Goal: Task Accomplishment & Management: Complete application form

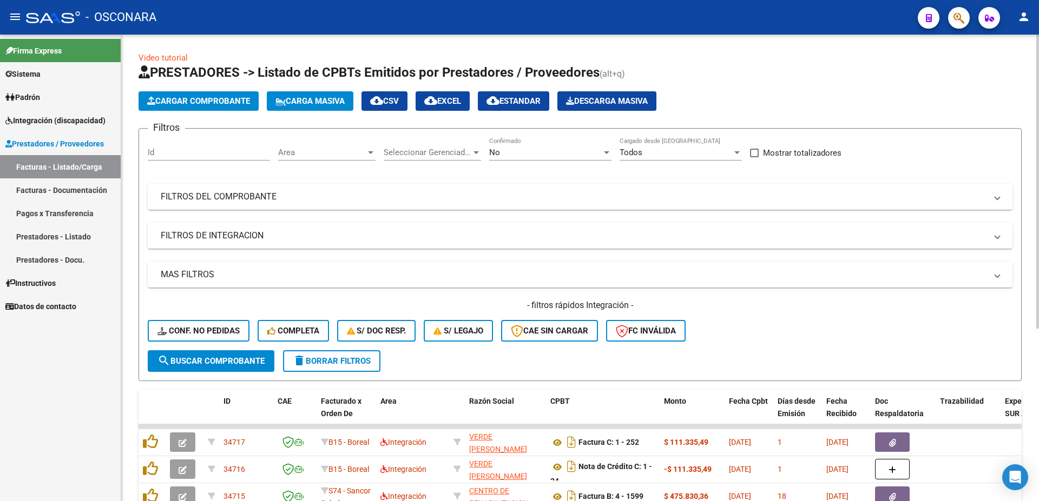
click at [237, 193] on mat-panel-title "FILTROS DEL COMPROBANTE" at bounding box center [573, 197] width 825 height 12
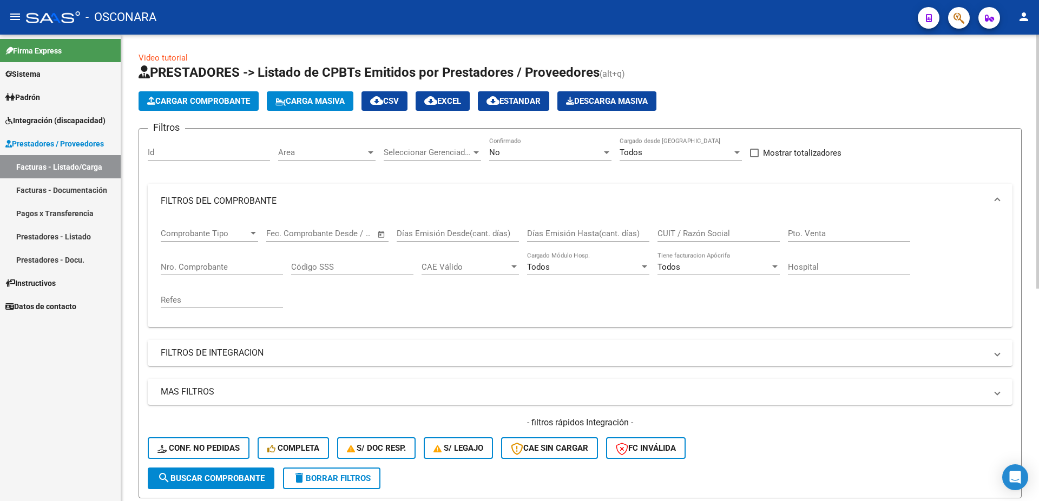
click at [186, 363] on mat-expansion-panel-header "FILTROS DE INTEGRACION" at bounding box center [580, 353] width 864 height 26
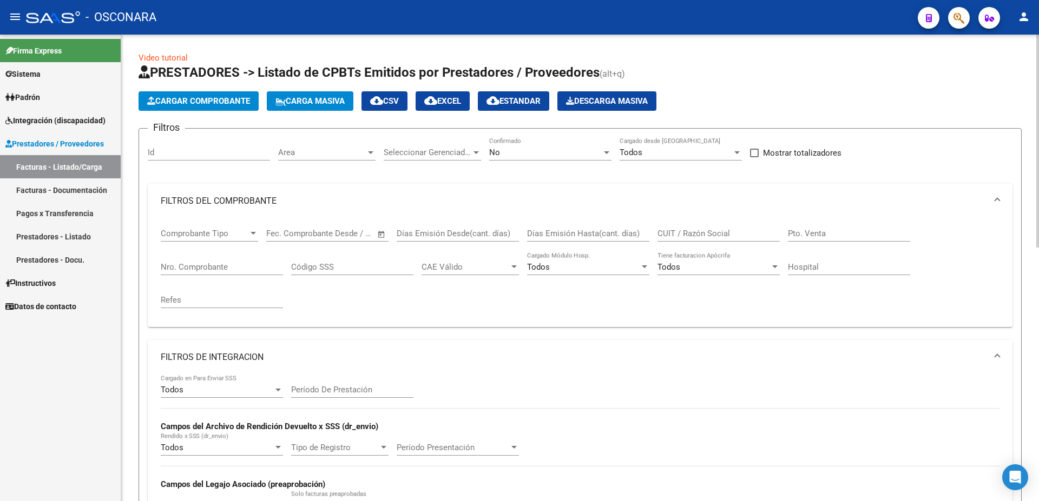
click at [186, 397] on div "Todos Cargado en Para Enviar SSS" at bounding box center [222, 386] width 122 height 23
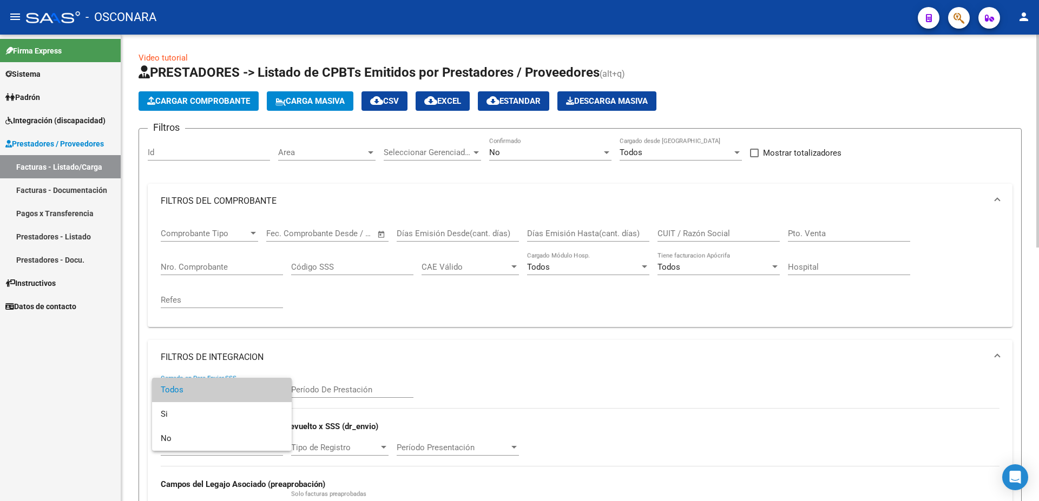
drag, startPoint x: 346, startPoint y: 334, endPoint x: 698, endPoint y: 165, distance: 390.5
click at [350, 331] on div at bounding box center [519, 250] width 1039 height 501
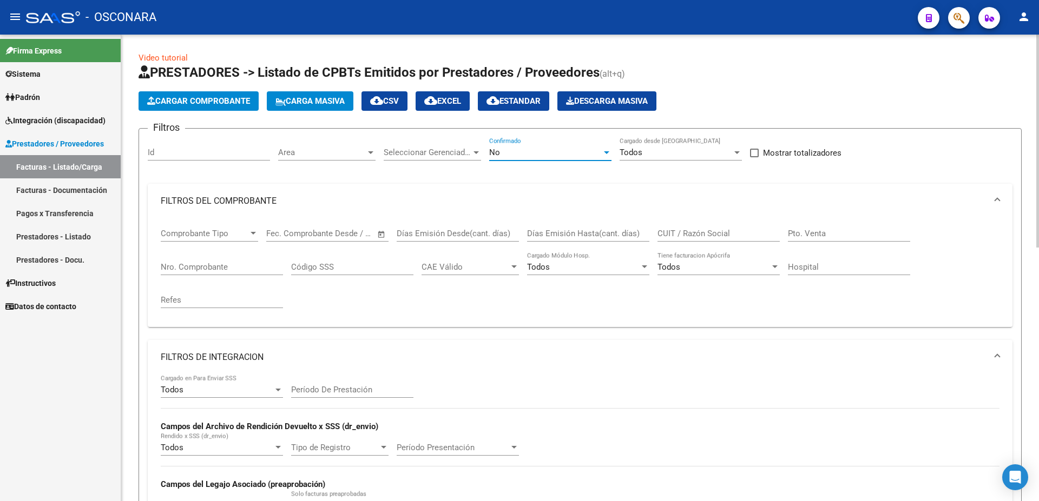
click at [544, 154] on div "No" at bounding box center [545, 153] width 113 height 10
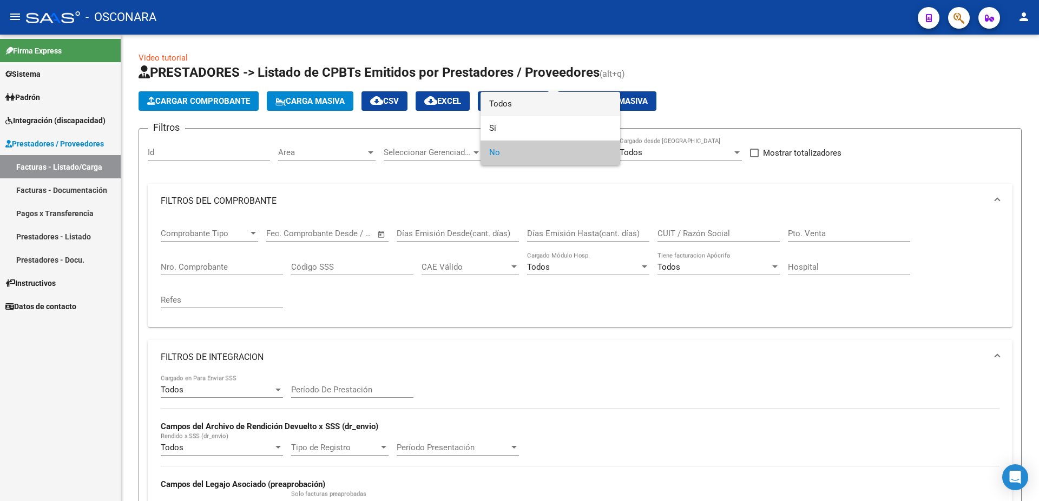
click at [525, 97] on span "Todos" at bounding box center [550, 104] width 122 height 24
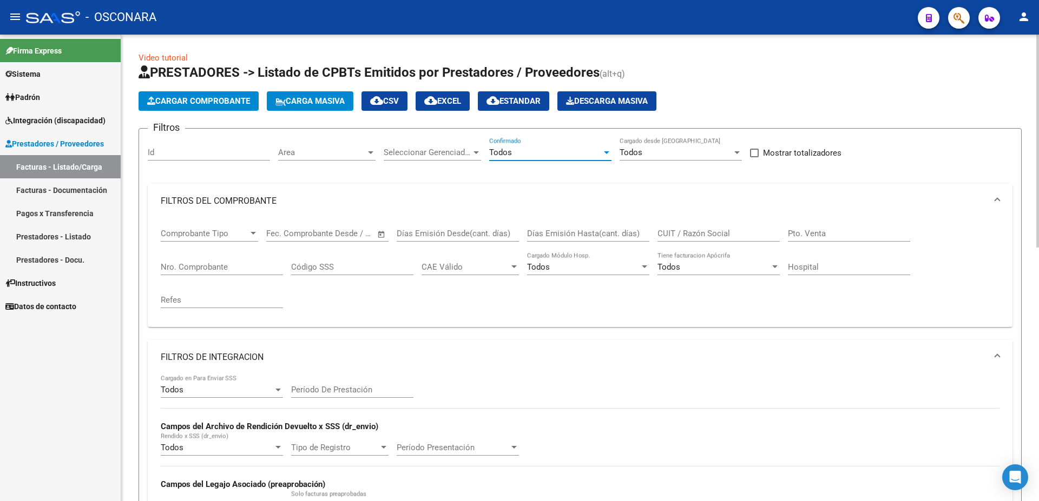
scroll to position [58, 0]
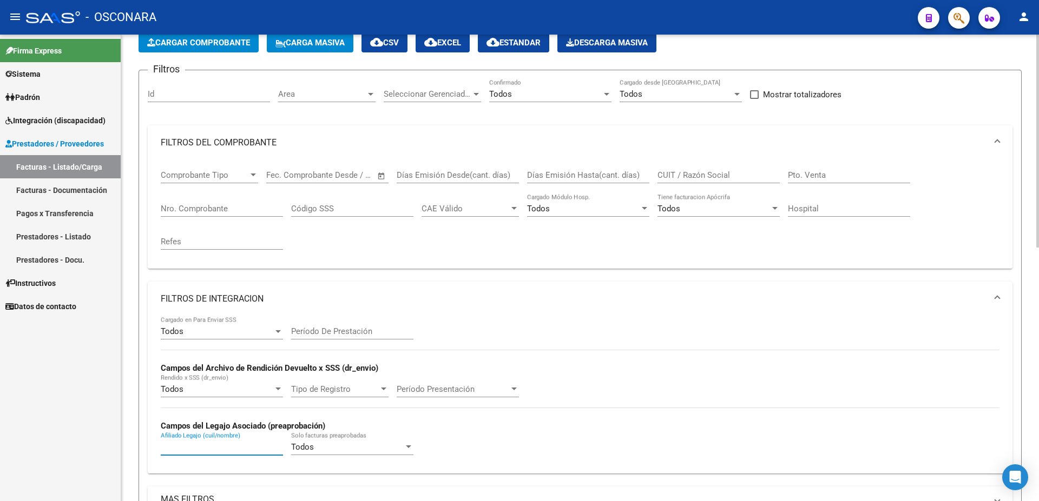
click at [182, 448] on input "Afiliado Legajo (cuil/nombre)" at bounding box center [222, 447] width 122 height 10
paste input "27474411783"
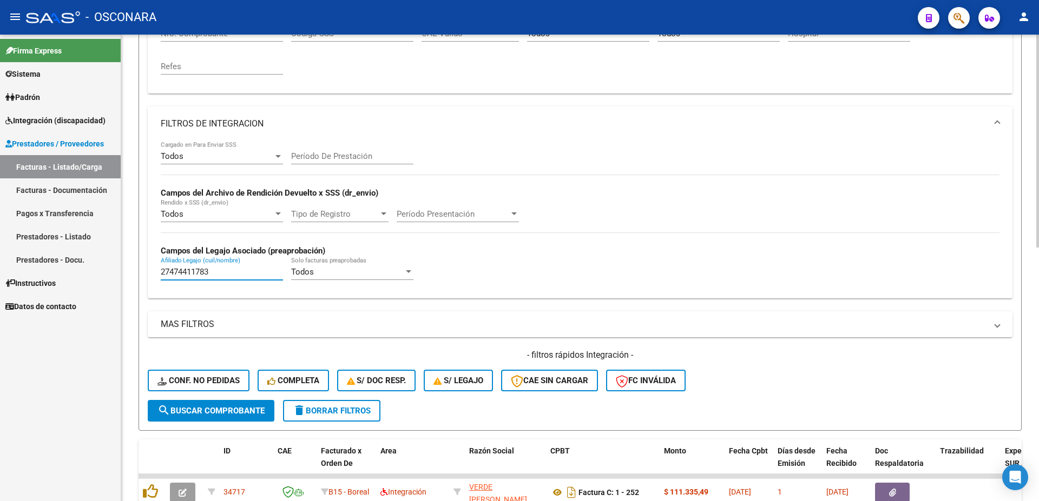
type input "27474411783"
click at [181, 407] on span "search Buscar Comprobante" at bounding box center [210, 411] width 107 height 10
click at [641, 239] on div "Todos Cargado en Para Enviar SSS Período De Prestación Campos del Archivo de Re…" at bounding box center [580, 215] width 838 height 149
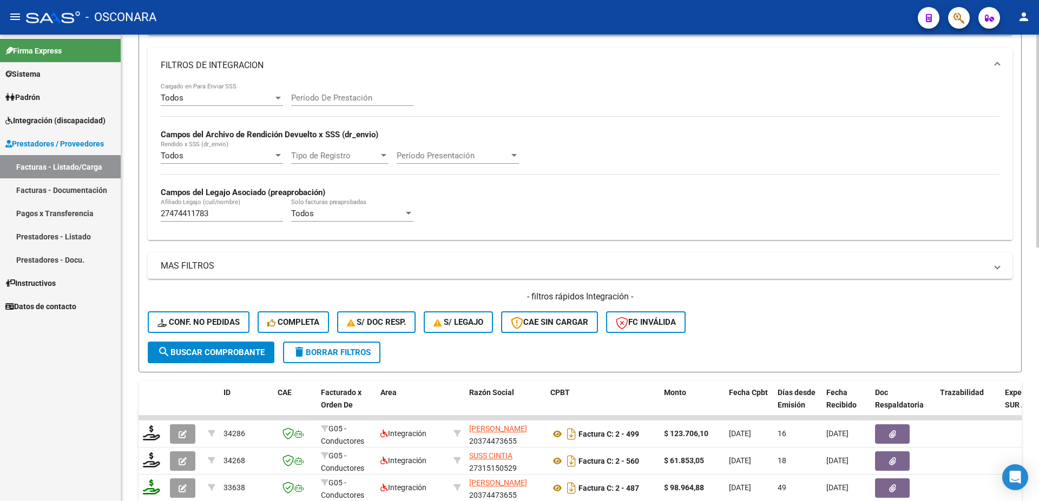
click at [247, 353] on span "search Buscar Comprobante" at bounding box center [210, 353] width 107 height 10
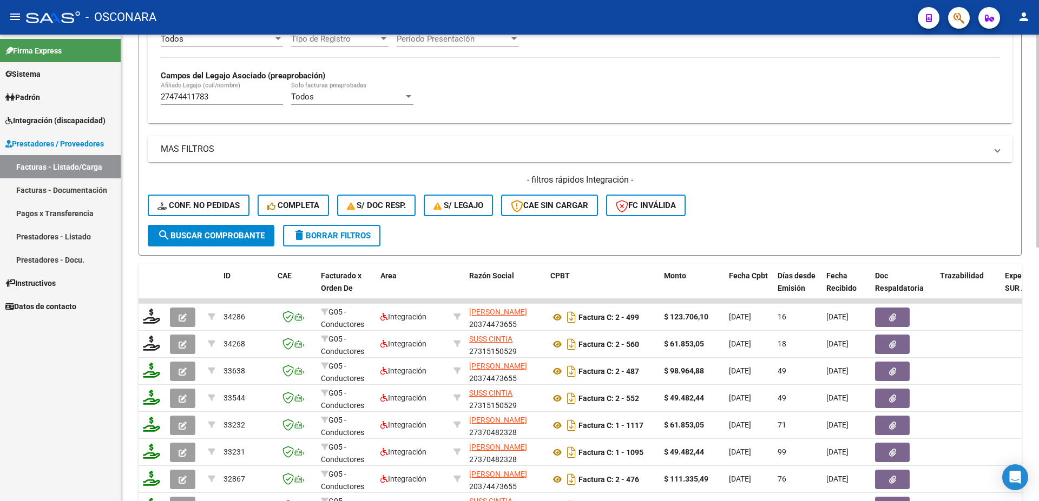
scroll to position [526, 0]
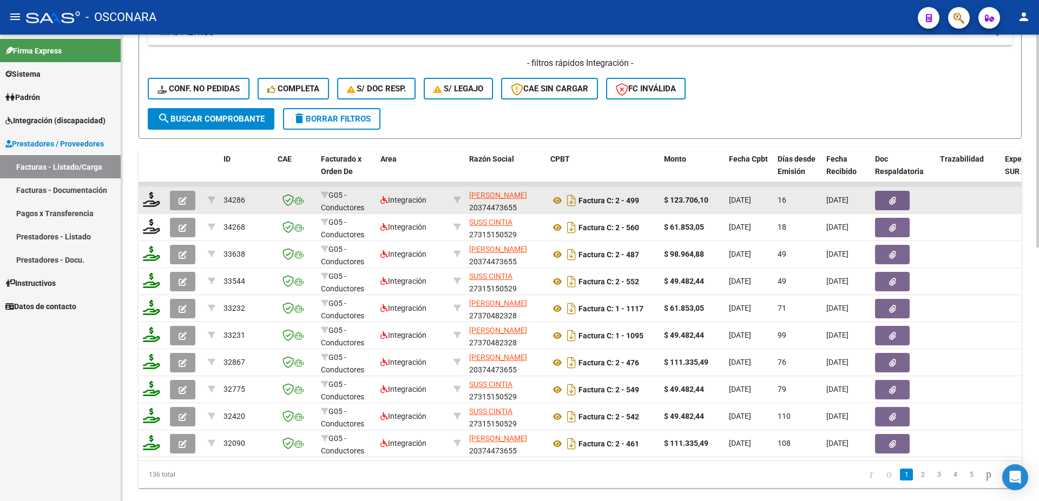
click at [189, 195] on button "button" at bounding box center [182, 200] width 25 height 19
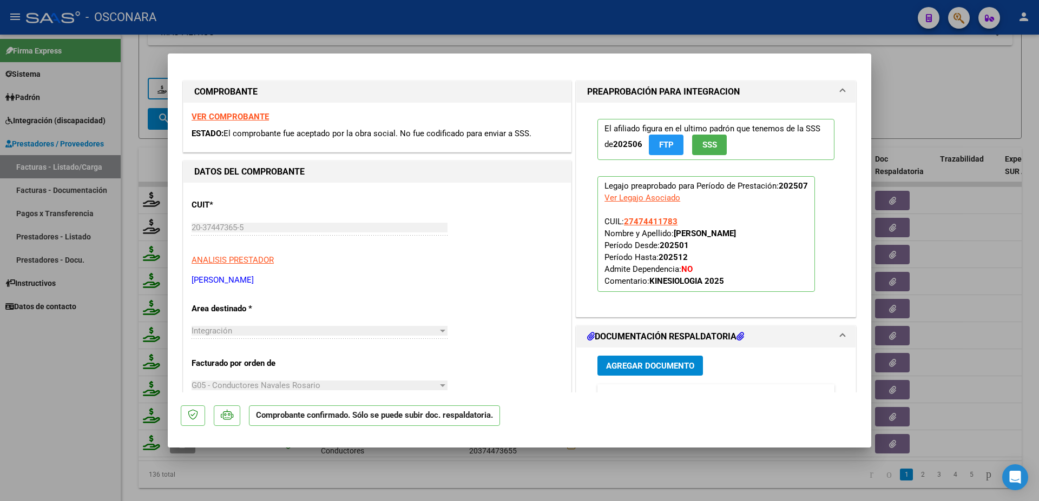
click at [990, 226] on div at bounding box center [519, 250] width 1039 height 501
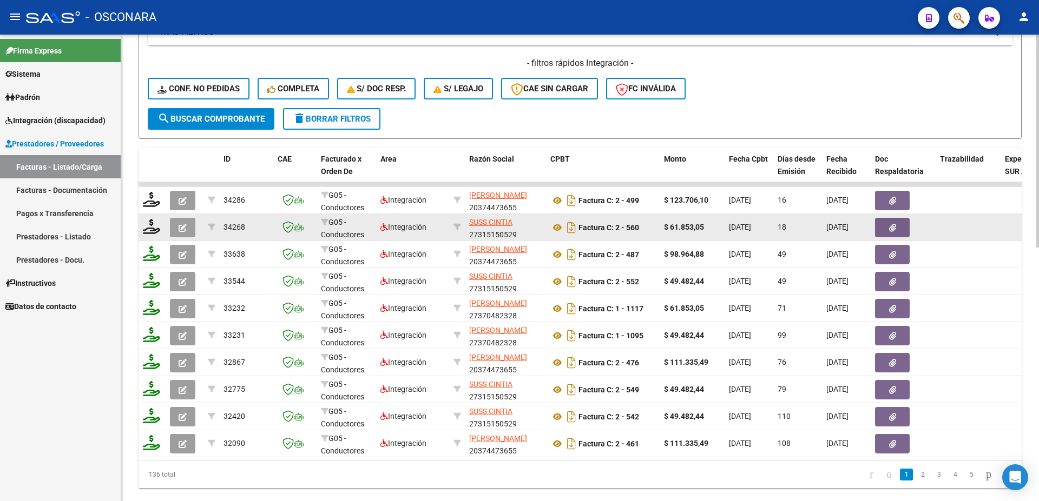
click at [180, 222] on button "button" at bounding box center [182, 227] width 25 height 19
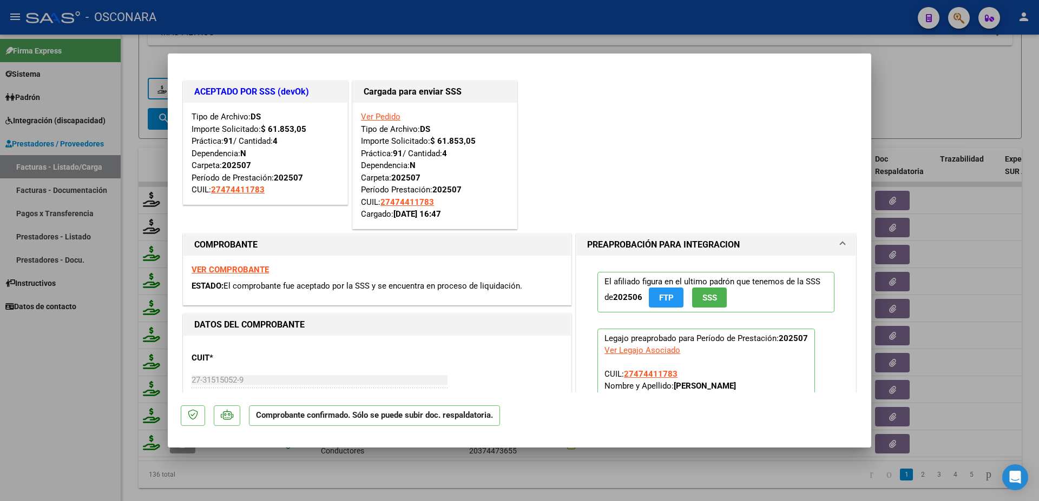
click at [935, 61] on div at bounding box center [519, 250] width 1039 height 501
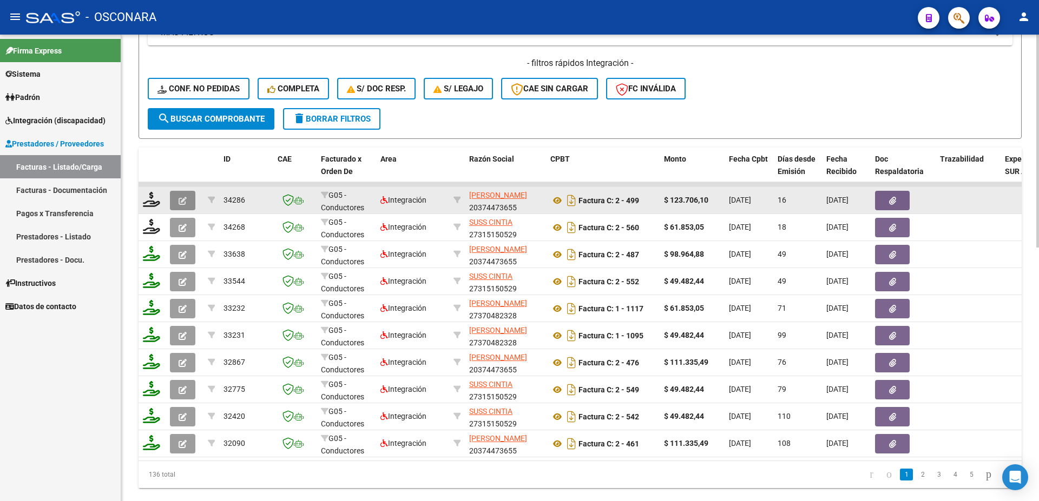
click at [177, 196] on button "button" at bounding box center [182, 200] width 25 height 19
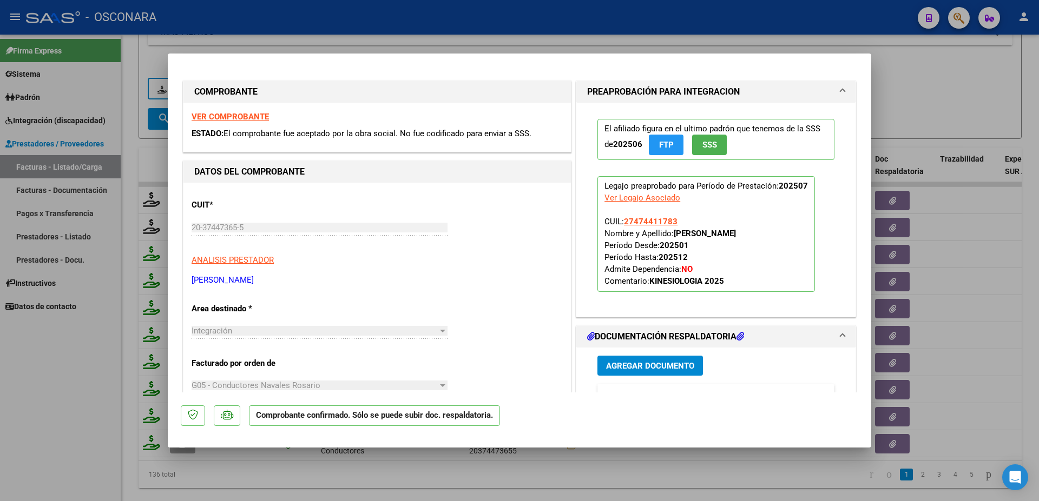
click at [949, 118] on div at bounding box center [519, 250] width 1039 height 501
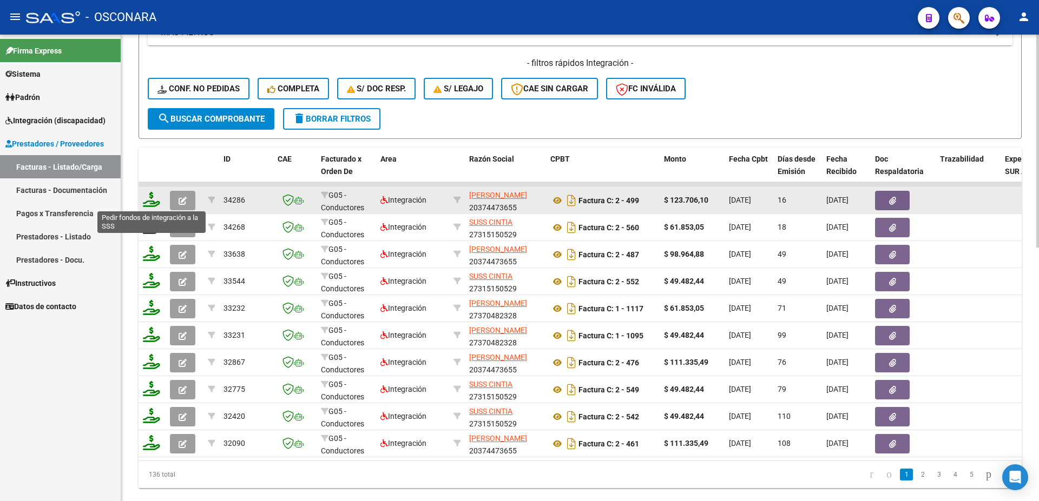
click at [149, 201] on icon at bounding box center [151, 199] width 17 height 15
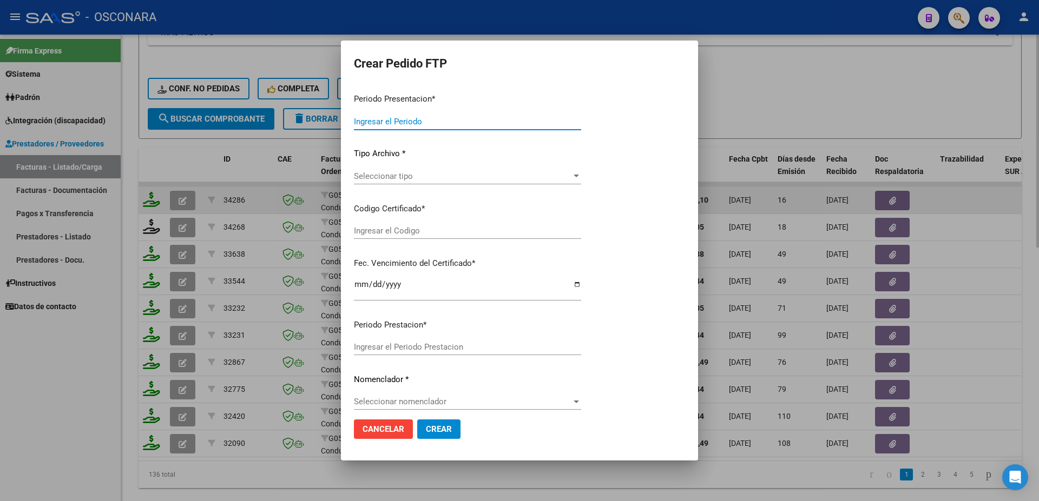
type input "202507"
type input "$ 123.706,10"
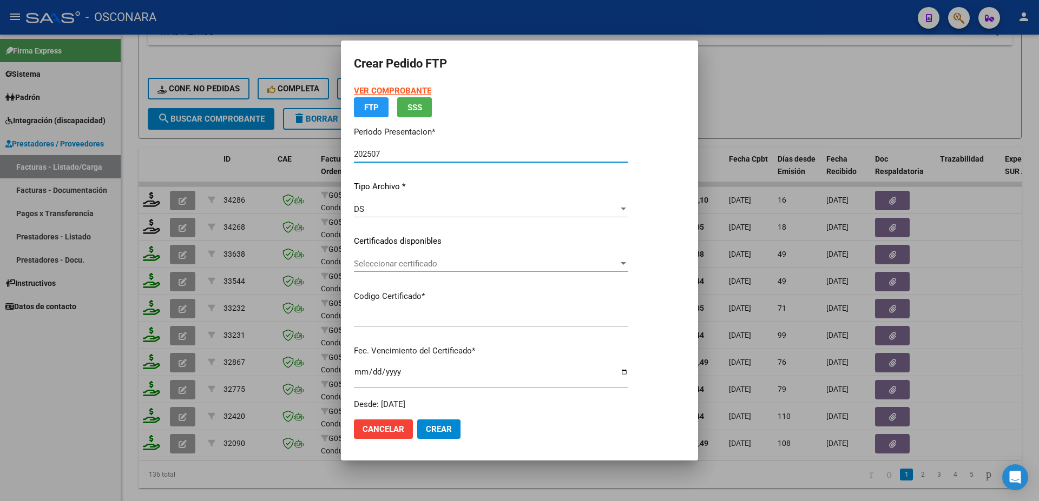
type input "ARG01000474411782023020720260207SFE168"
type input "[DATE]"
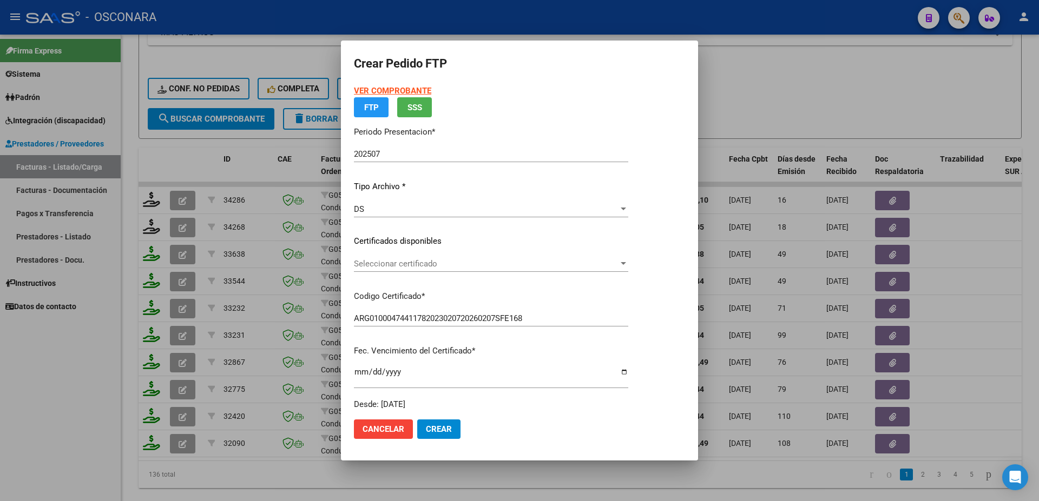
click at [497, 273] on div "Seleccionar certificado Seleccionar certificado" at bounding box center [491, 269] width 274 height 27
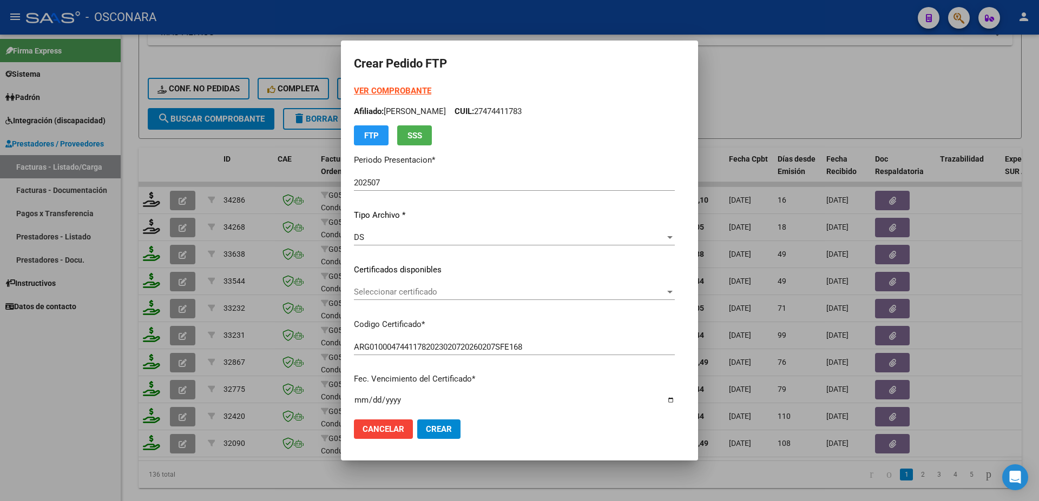
click at [474, 293] on span "Seleccionar certificado" at bounding box center [509, 292] width 311 height 10
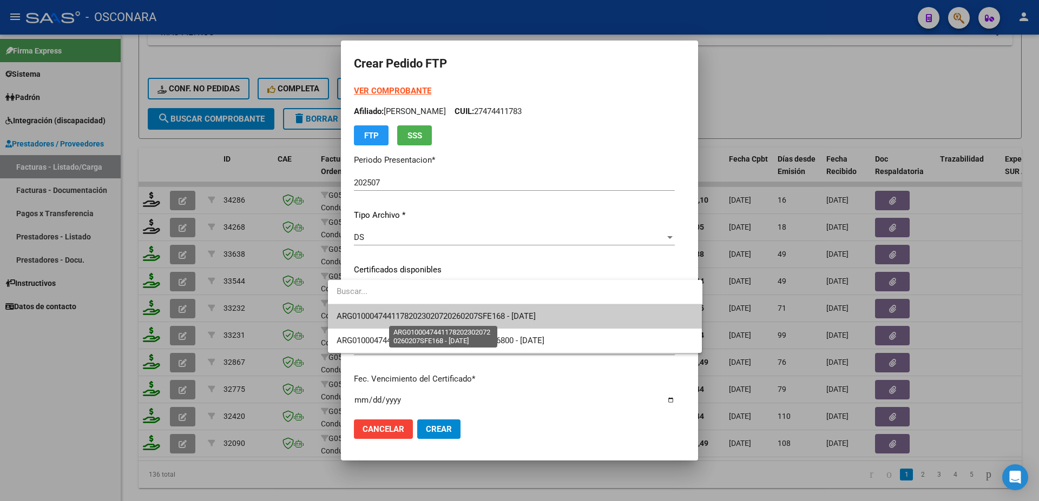
click at [473, 313] on span "ARG01000474411782023020720260207SFE168 - [DATE]" at bounding box center [435, 317] width 199 height 10
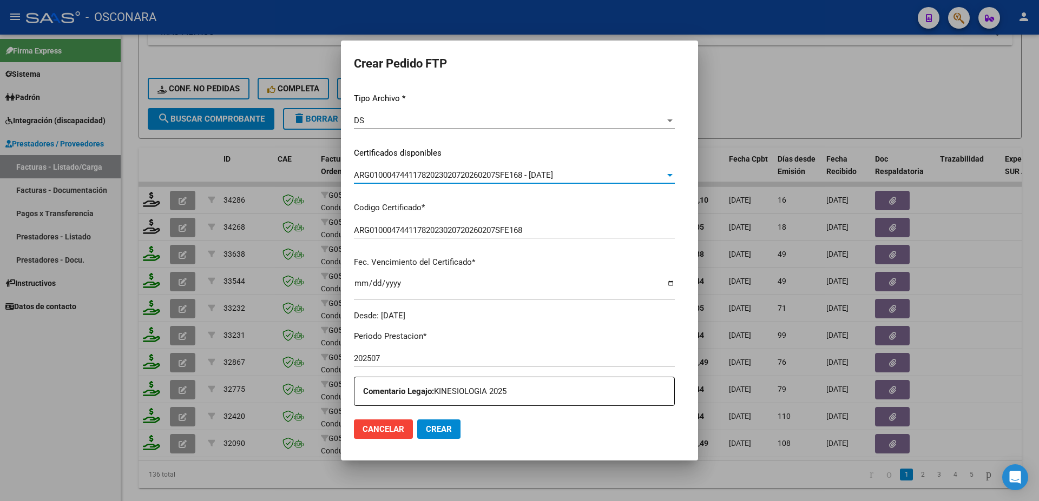
scroll to position [292, 0]
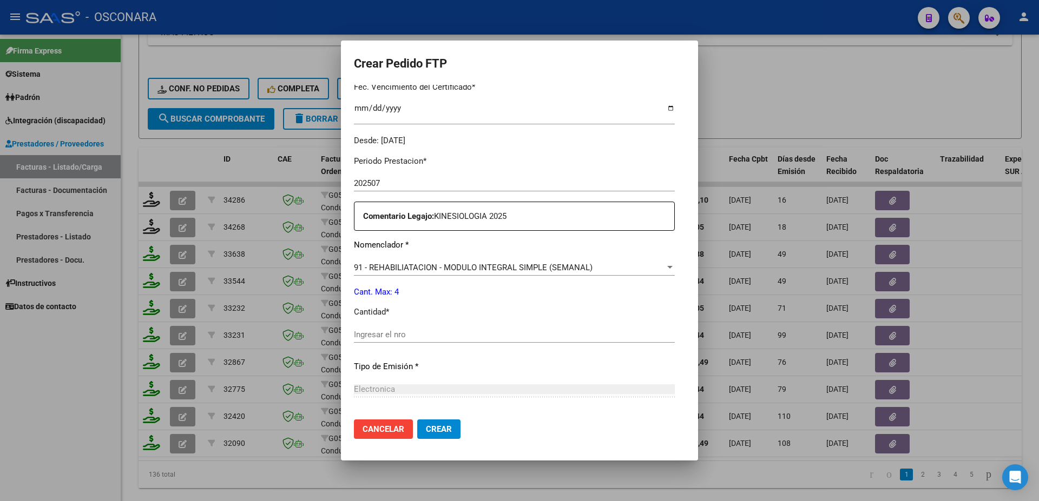
click at [408, 330] on input "Ingresar el nro" at bounding box center [514, 335] width 321 height 10
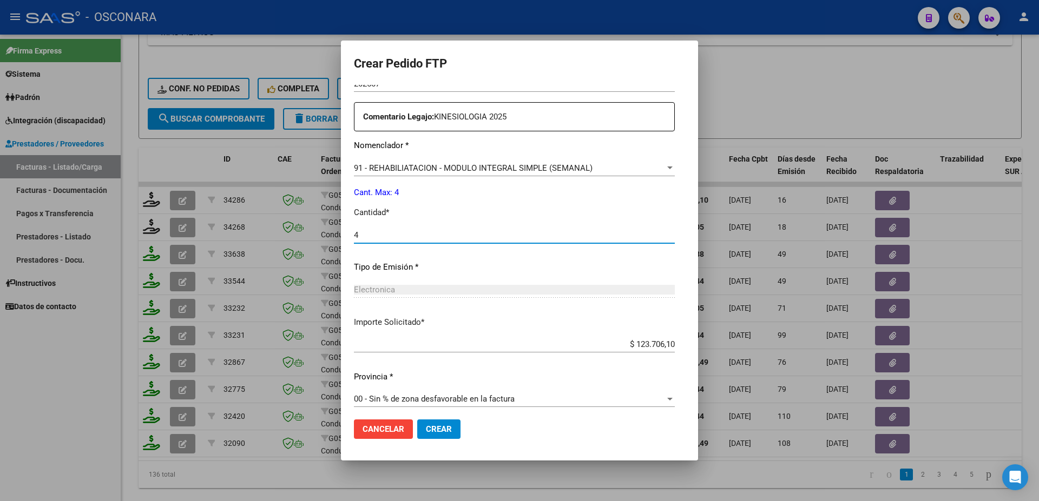
type input "4"
click at [429, 429] on span "Crear" at bounding box center [439, 430] width 26 height 10
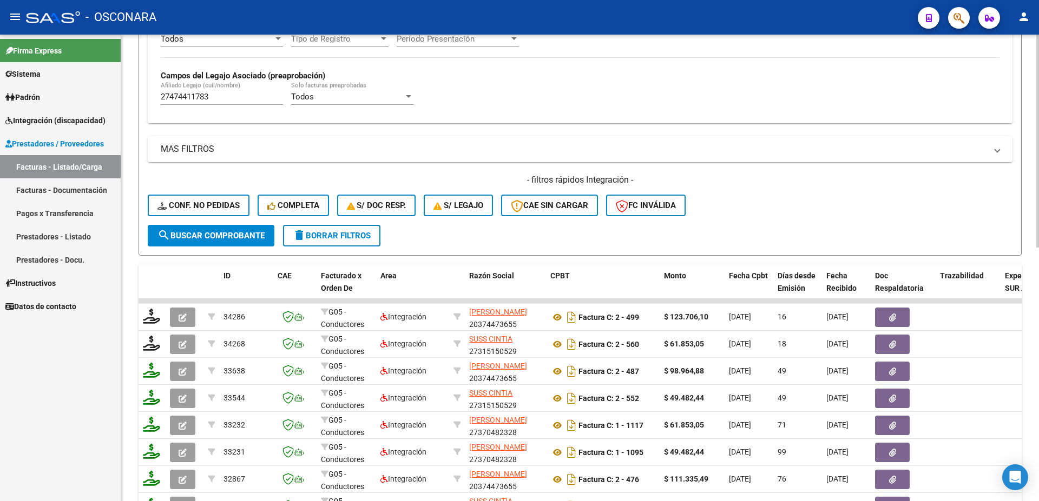
scroll to position [350, 0]
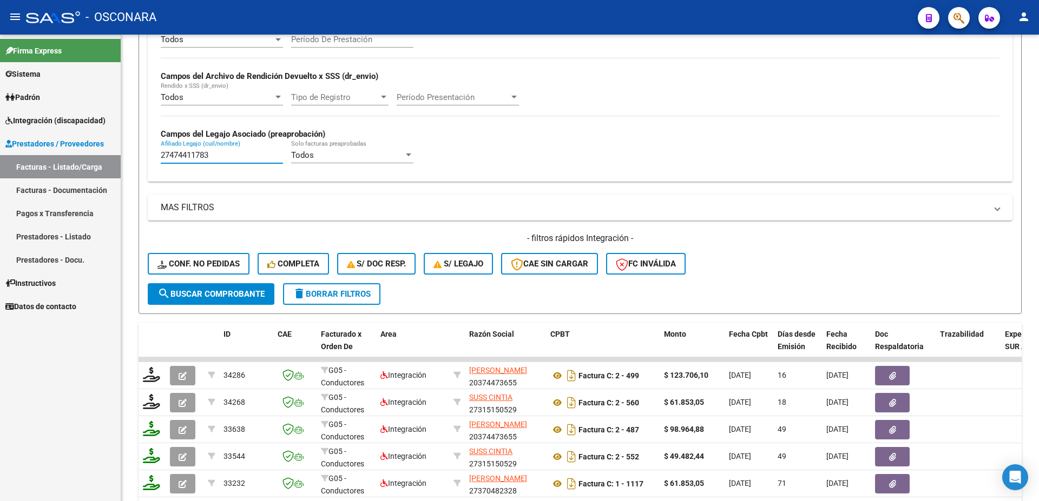
drag, startPoint x: 230, startPoint y: 154, endPoint x: 109, endPoint y: 126, distance: 123.7
click at [161, 150] on input "27474411783" at bounding box center [222, 155] width 122 height 10
paste input "23549610439"
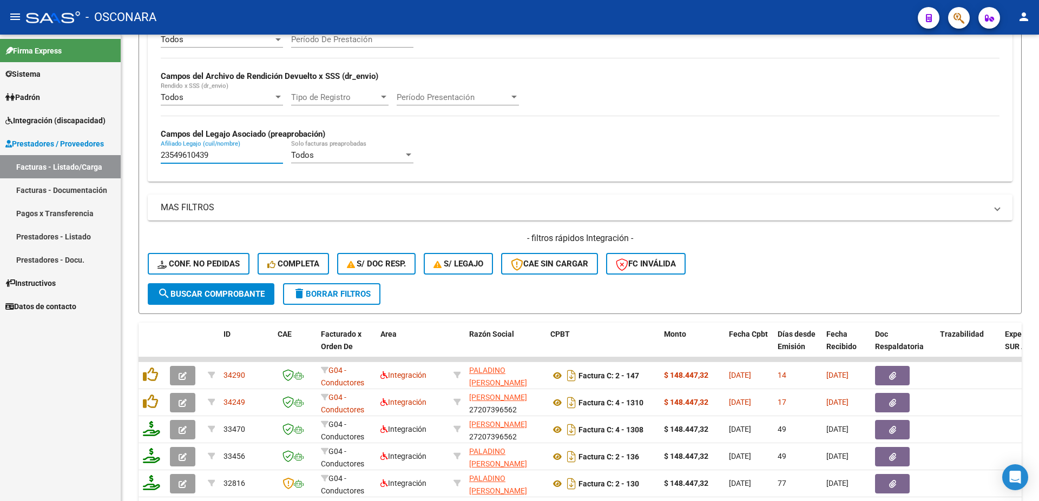
type input "23549610439"
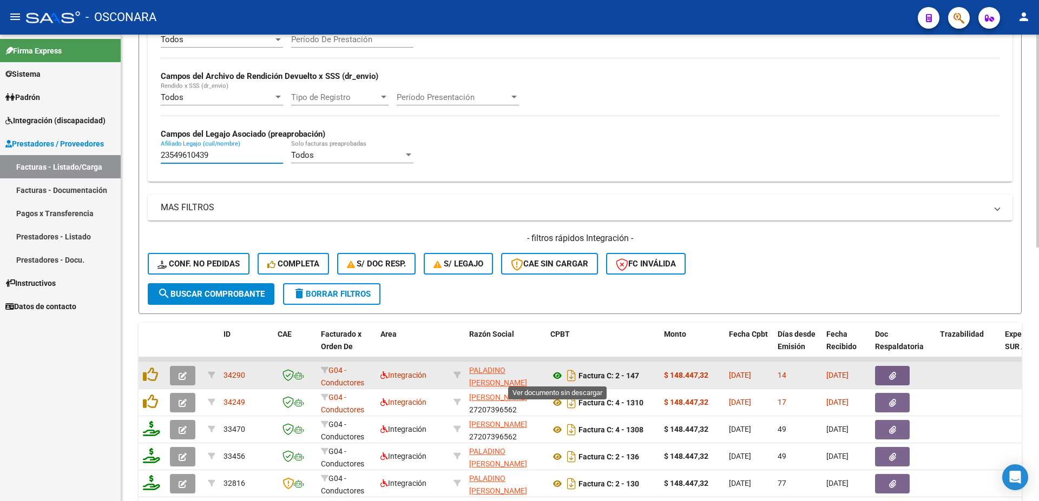
click at [555, 375] on icon at bounding box center [557, 375] width 14 height 13
click at [894, 373] on icon "button" at bounding box center [892, 376] width 7 height 8
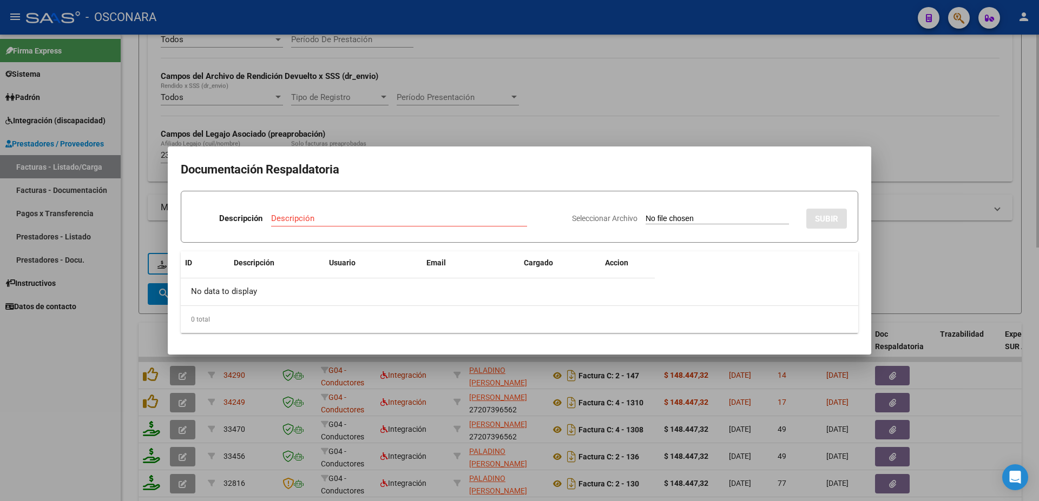
drag, startPoint x: 928, startPoint y: 260, endPoint x: 923, endPoint y: 267, distance: 7.8
click at [928, 258] on div at bounding box center [519, 250] width 1039 height 501
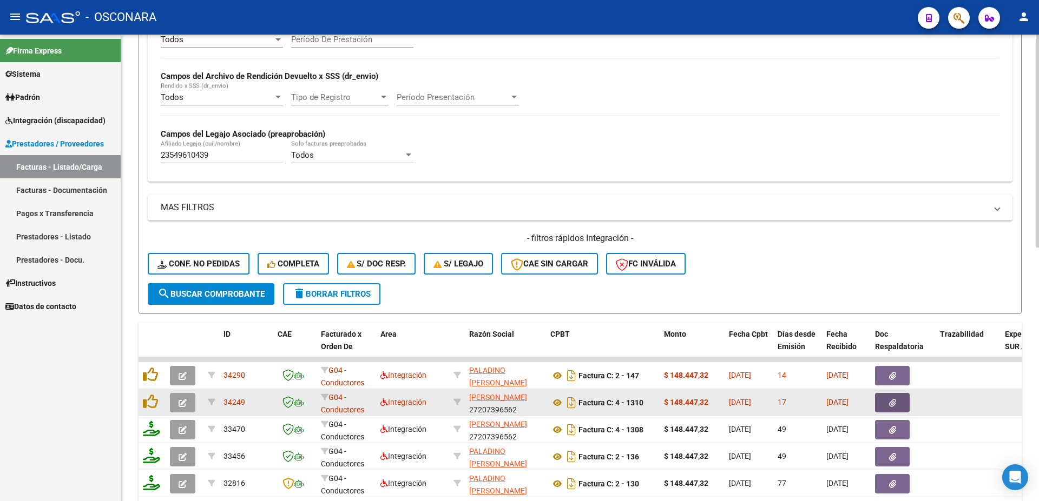
click at [884, 400] on button "button" at bounding box center [892, 402] width 35 height 19
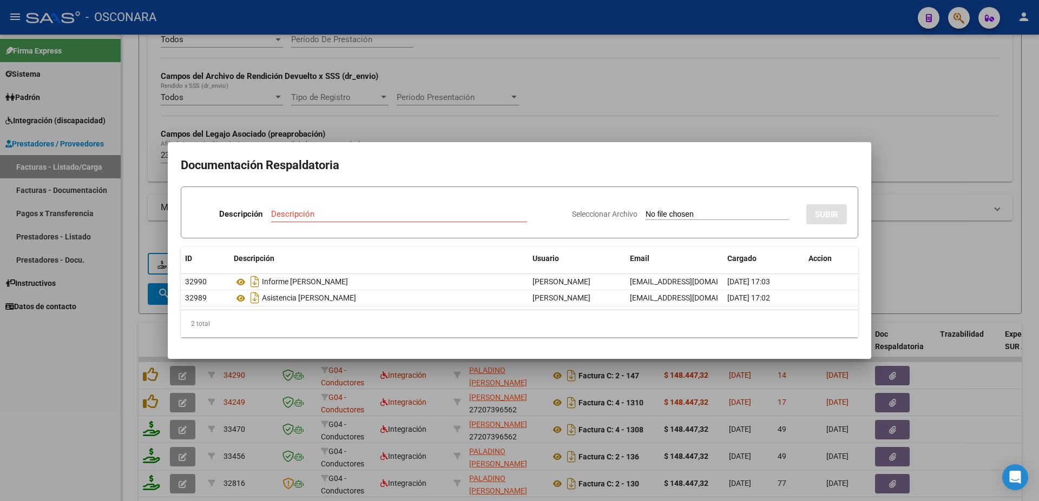
click at [971, 242] on div at bounding box center [519, 250] width 1039 height 501
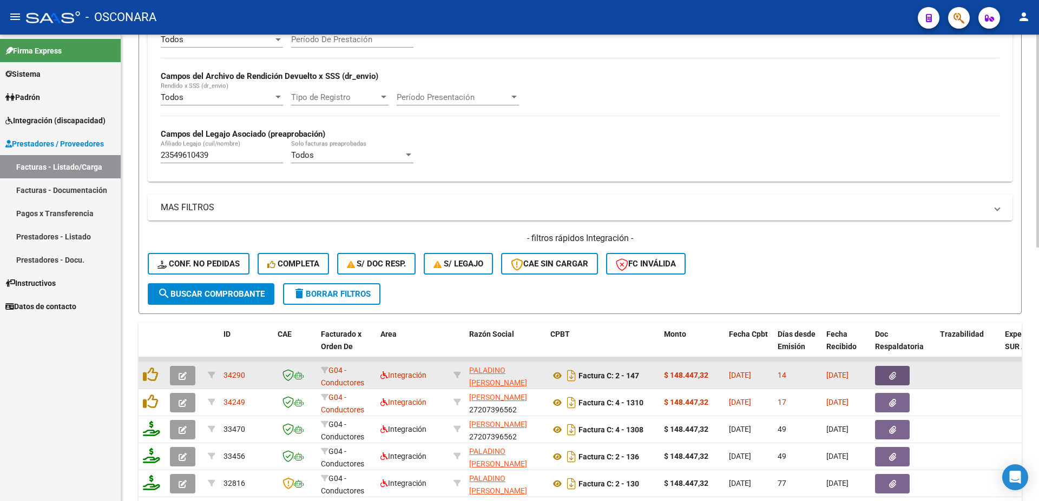
click at [889, 373] on icon "button" at bounding box center [892, 376] width 7 height 8
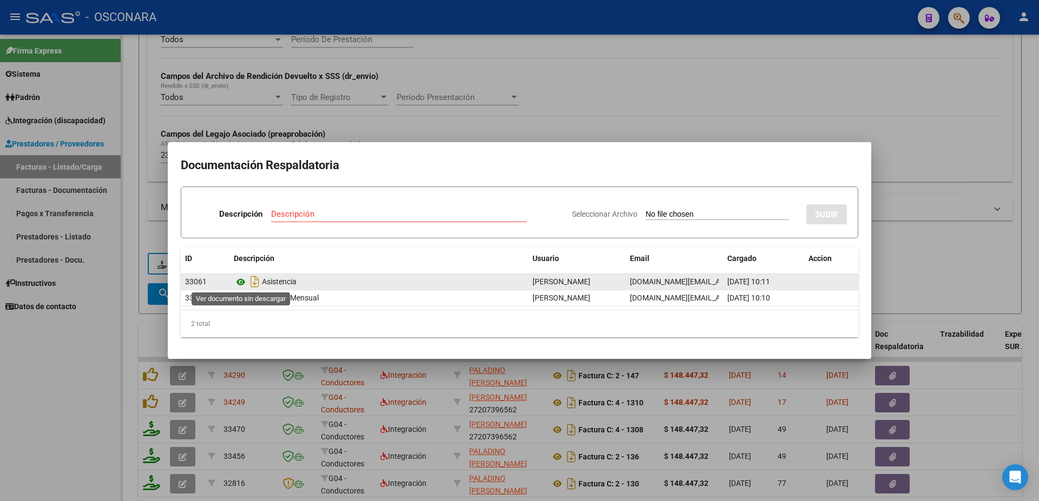
click at [238, 278] on icon at bounding box center [241, 282] width 14 height 13
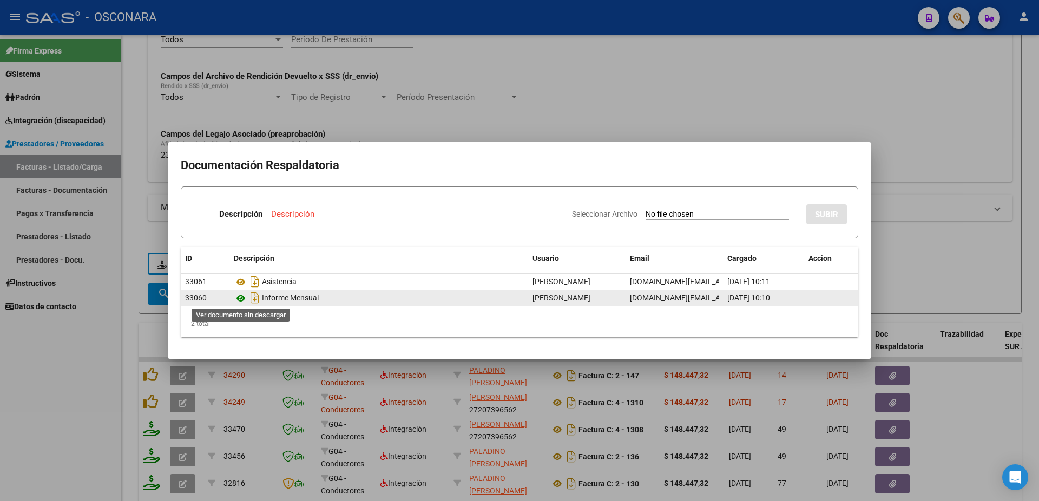
click at [239, 298] on icon at bounding box center [241, 298] width 14 height 13
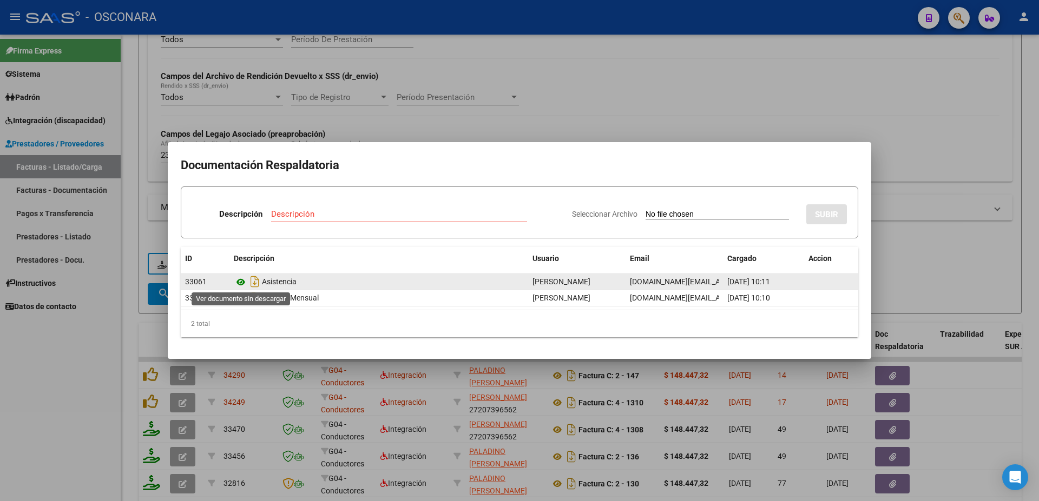
click at [240, 283] on icon at bounding box center [241, 282] width 14 height 13
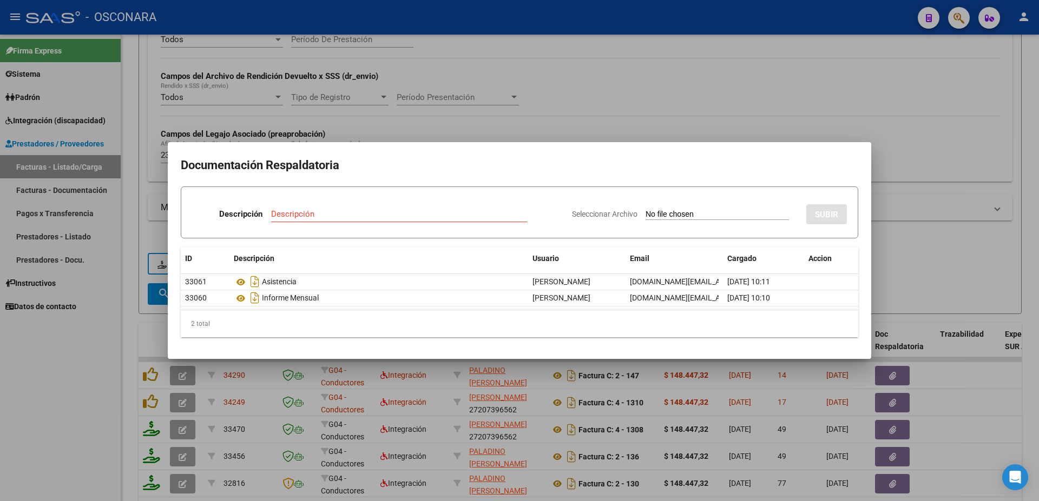
click at [912, 221] on div at bounding box center [519, 250] width 1039 height 501
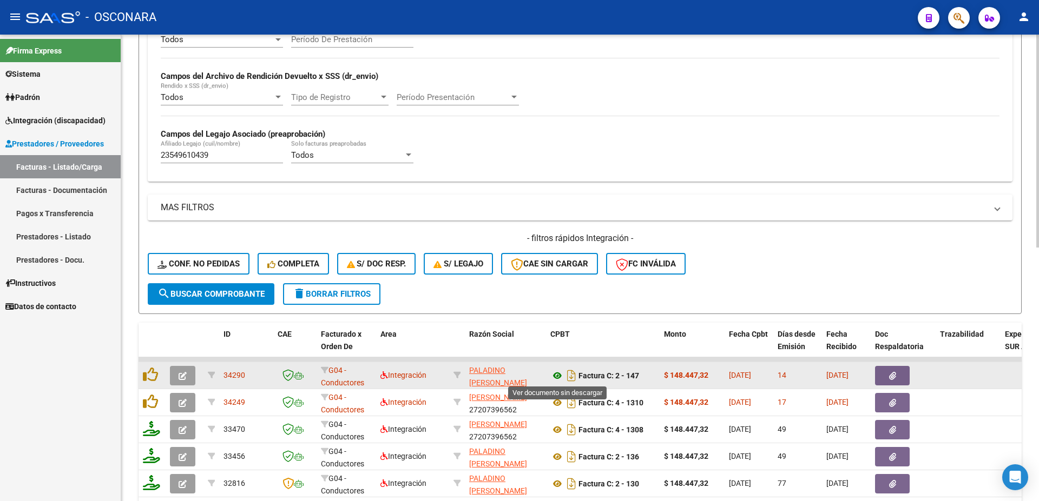
click at [555, 376] on icon at bounding box center [557, 375] width 14 height 13
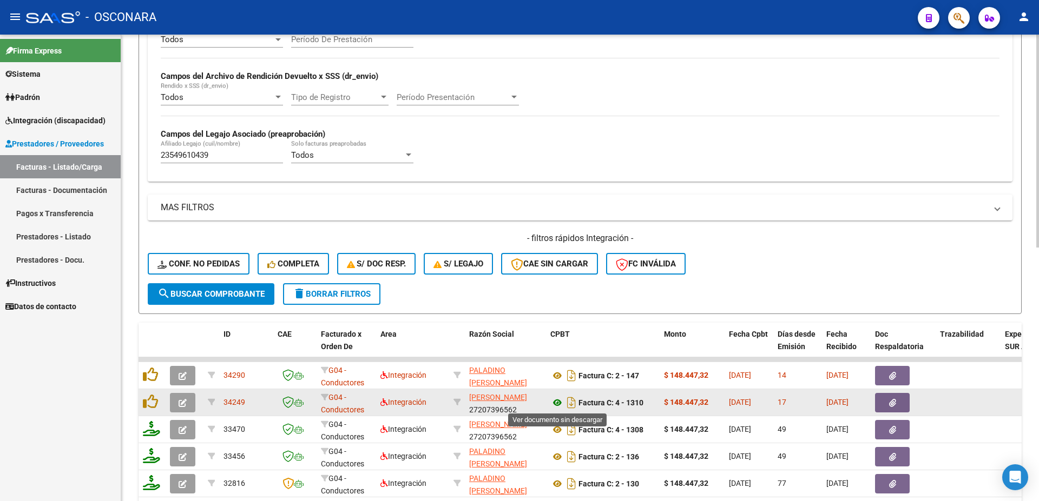
click at [557, 402] on icon at bounding box center [557, 402] width 14 height 13
click at [886, 401] on button "button" at bounding box center [892, 402] width 35 height 19
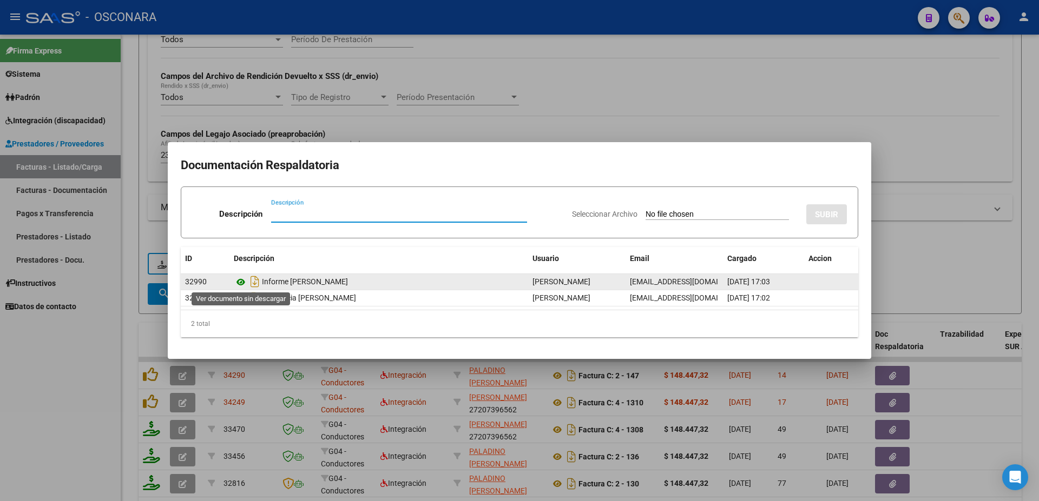
click at [242, 283] on icon at bounding box center [241, 282] width 14 height 13
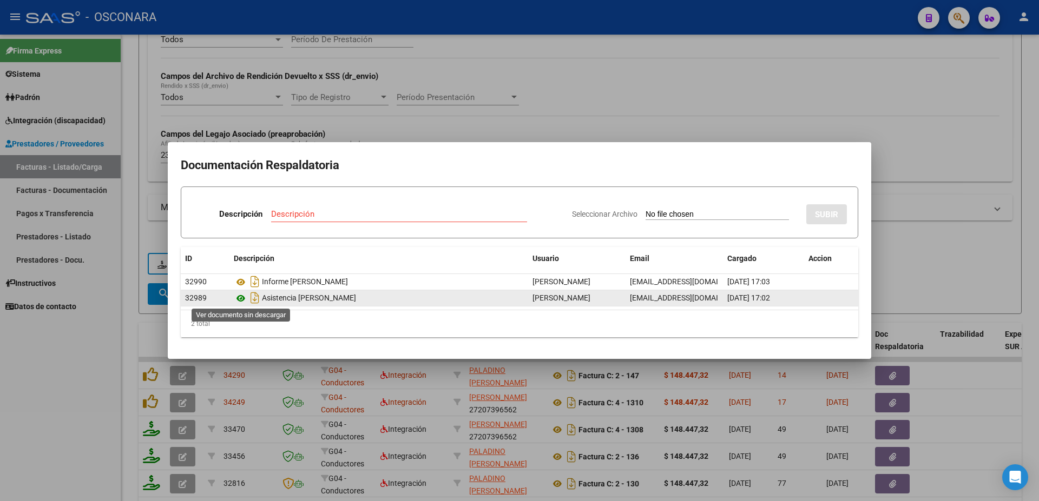
click at [236, 297] on icon at bounding box center [241, 298] width 14 height 13
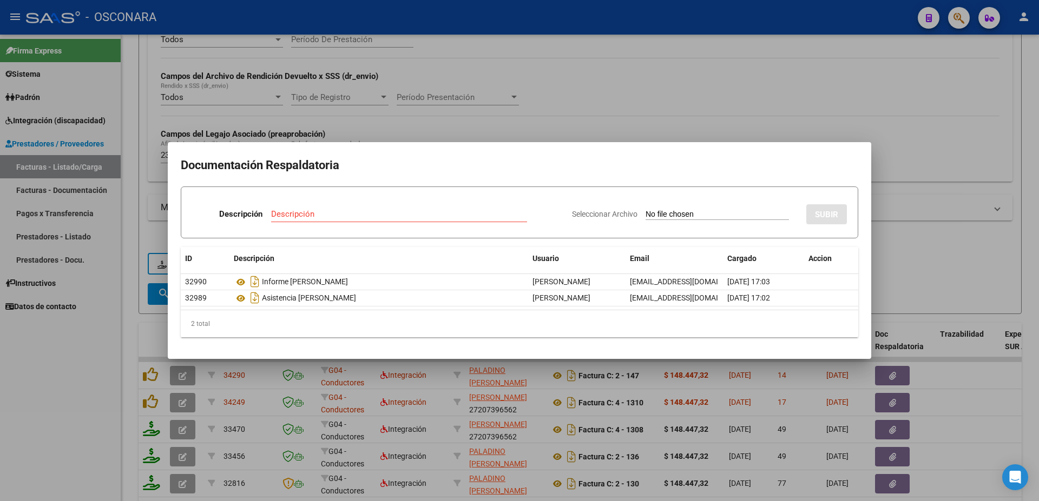
click at [909, 204] on div at bounding box center [519, 250] width 1039 height 501
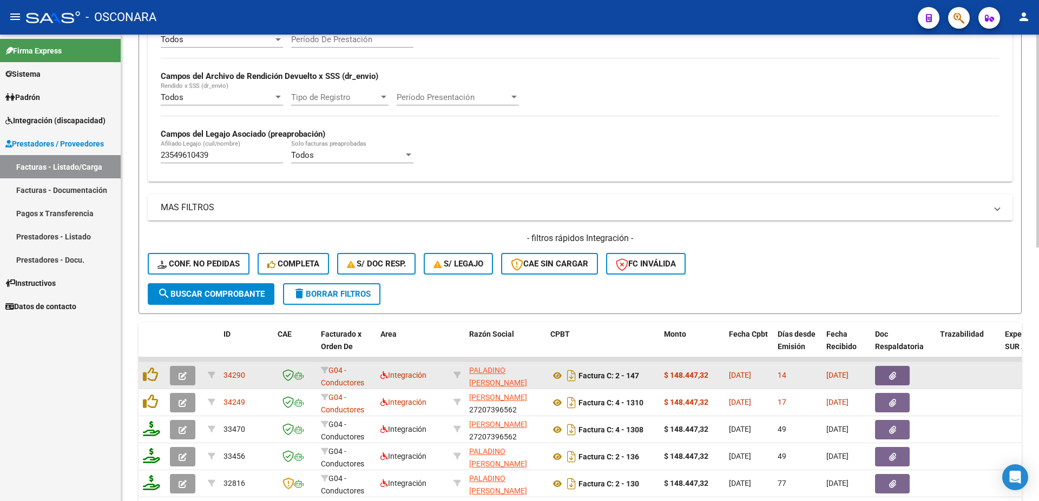
scroll to position [409, 0]
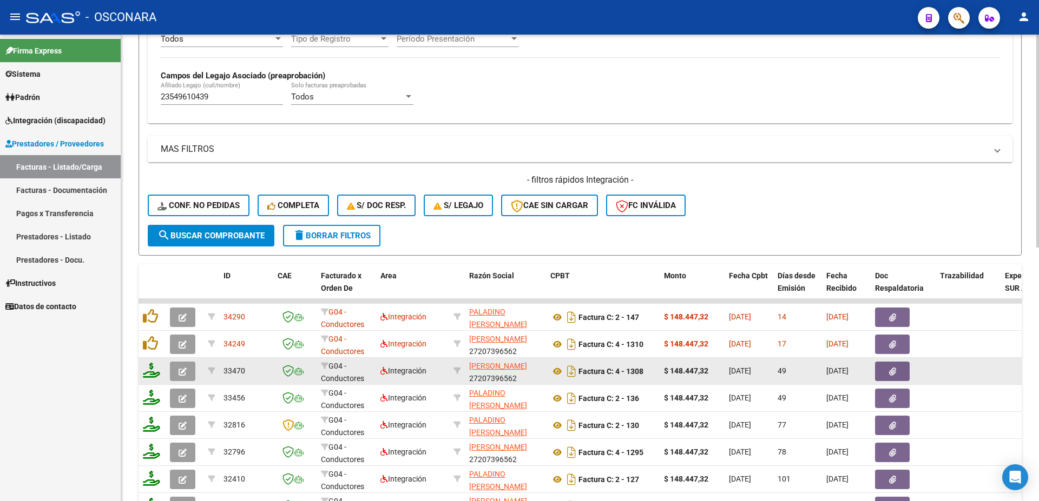
click at [885, 371] on button "button" at bounding box center [892, 371] width 35 height 19
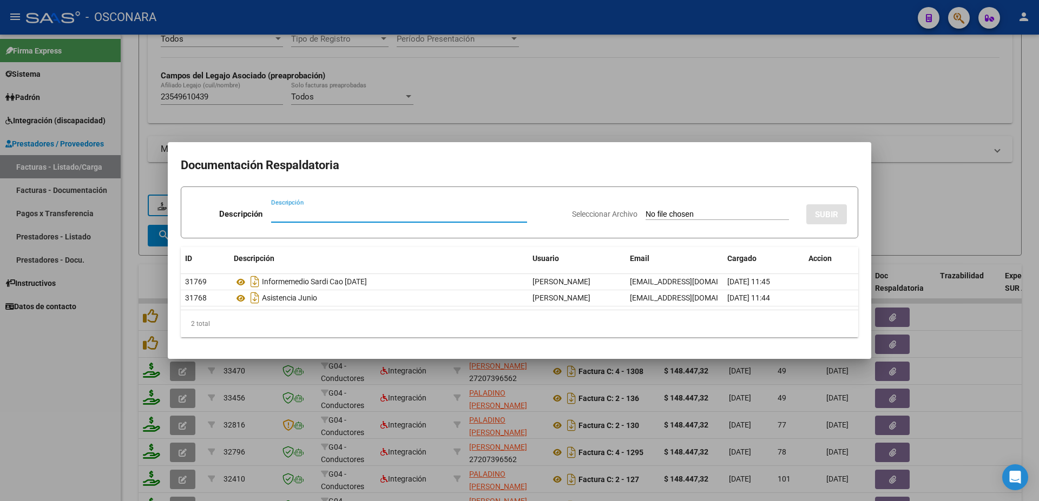
drag, startPoint x: 862, startPoint y: 340, endPoint x: 864, endPoint y: 346, distance: 6.5
click at [862, 340] on mat-dialog-content "Documentación Respaldatoria Descripción Descripción Seleccionar Archivo SUBIR I…" at bounding box center [519, 250] width 703 height 191
click at [916, 195] on div at bounding box center [519, 250] width 1039 height 501
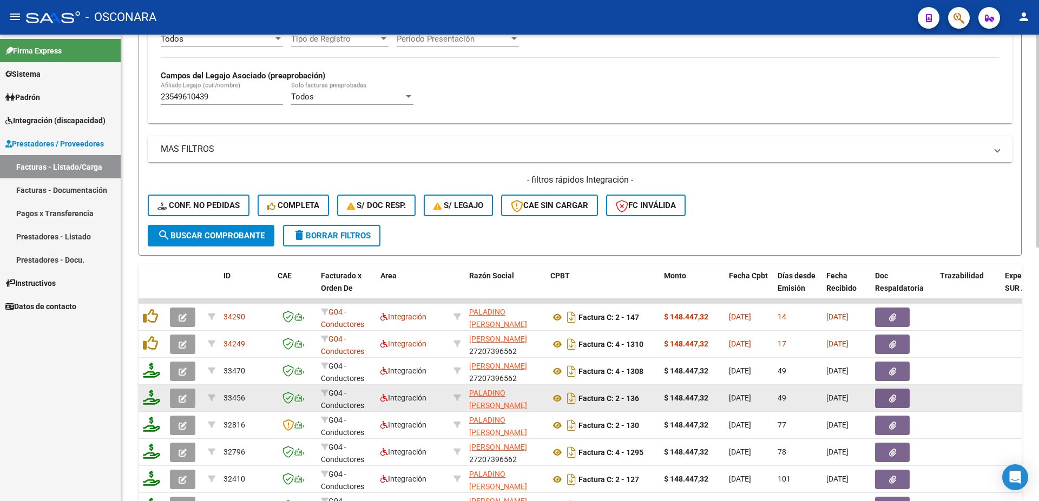
click at [898, 397] on button "button" at bounding box center [892, 398] width 35 height 19
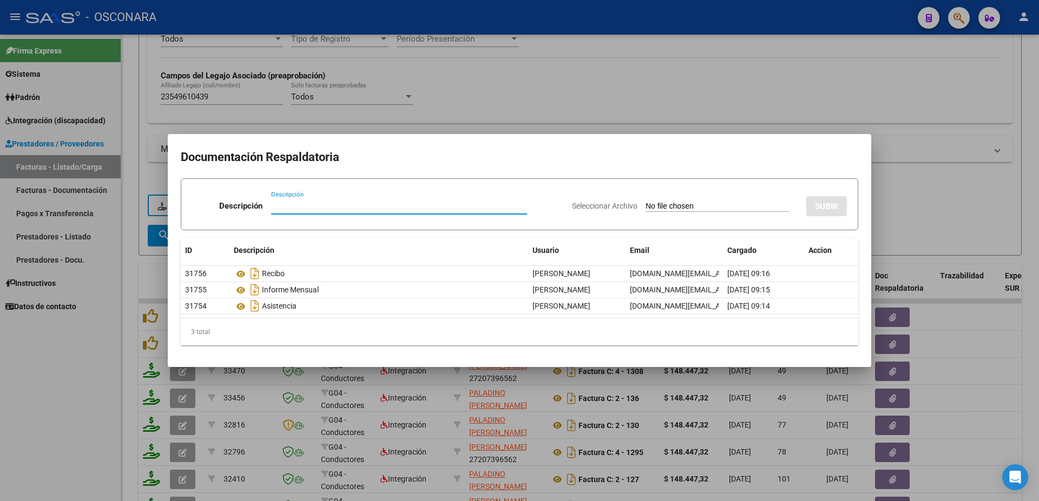
click at [923, 387] on div at bounding box center [519, 250] width 1039 height 501
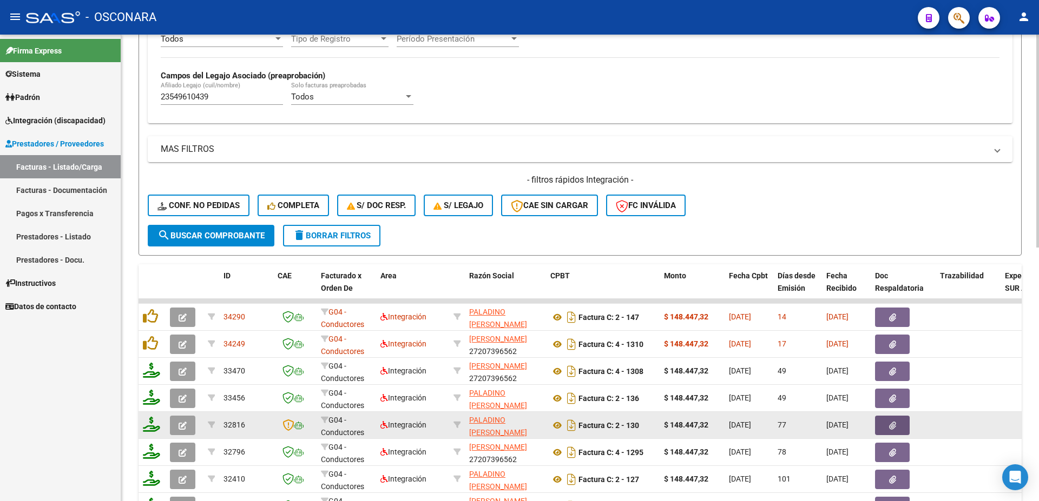
click at [894, 424] on icon "button" at bounding box center [892, 426] width 7 height 8
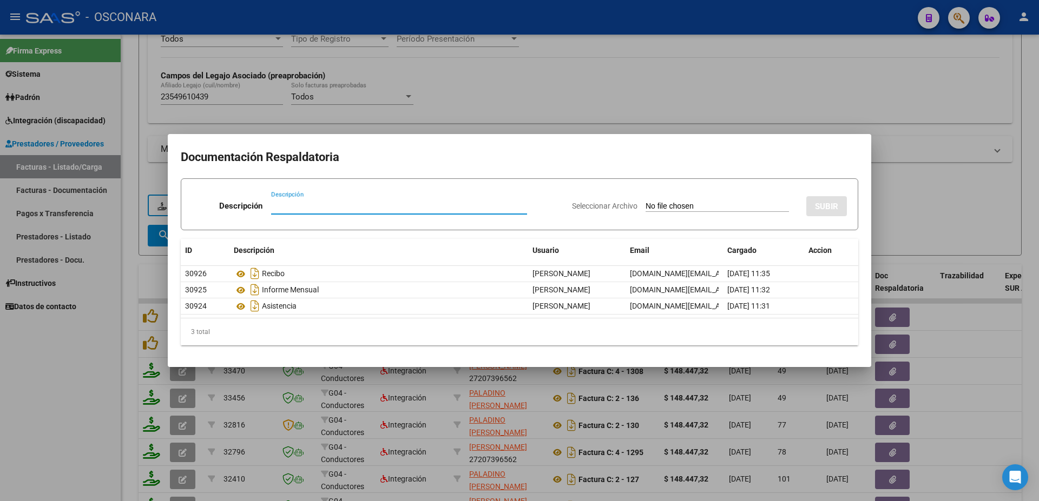
click at [982, 364] on div at bounding box center [519, 250] width 1039 height 501
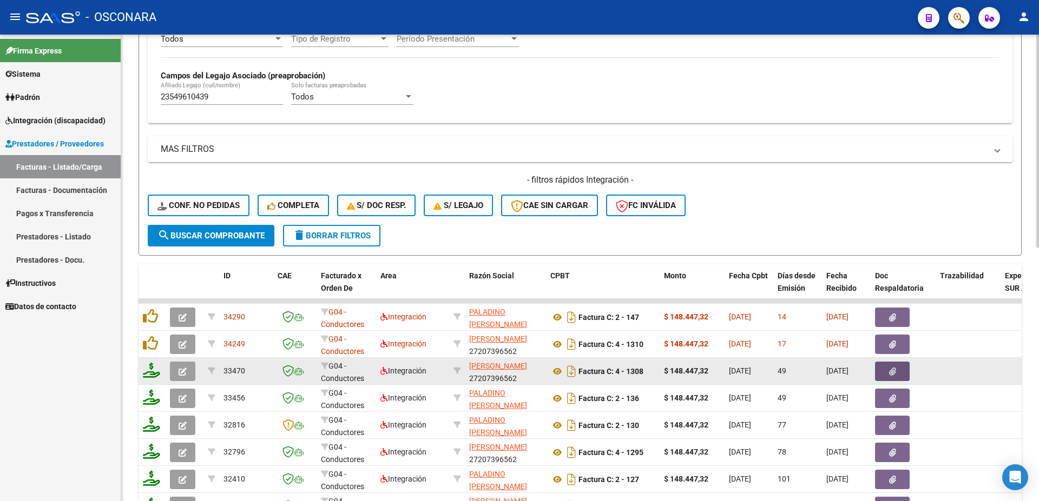
click at [895, 375] on icon "button" at bounding box center [892, 372] width 7 height 8
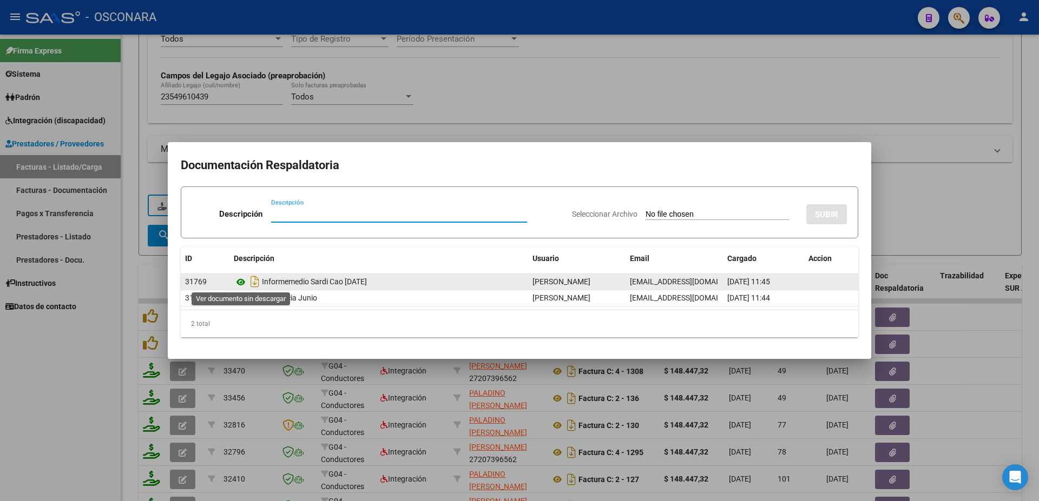
click at [238, 282] on icon at bounding box center [241, 282] width 14 height 13
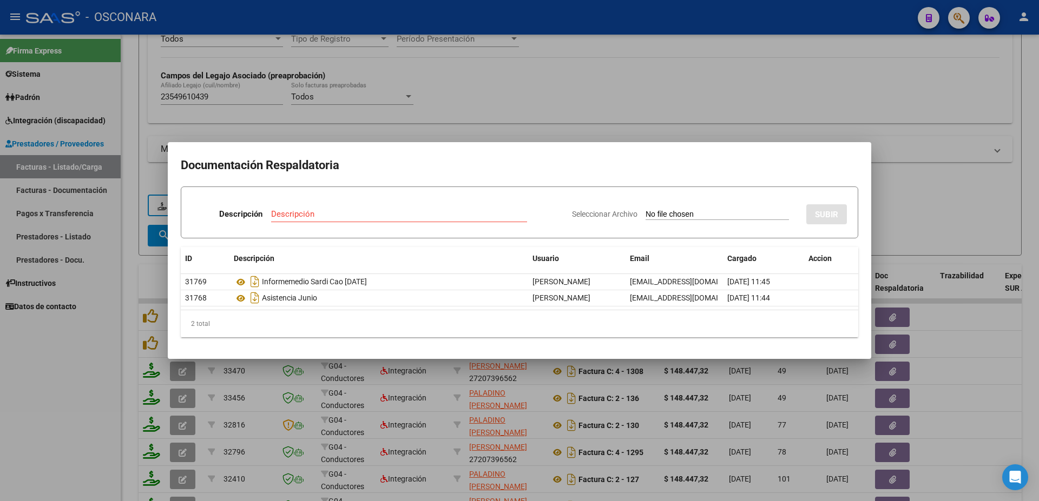
click at [932, 164] on div at bounding box center [519, 250] width 1039 height 501
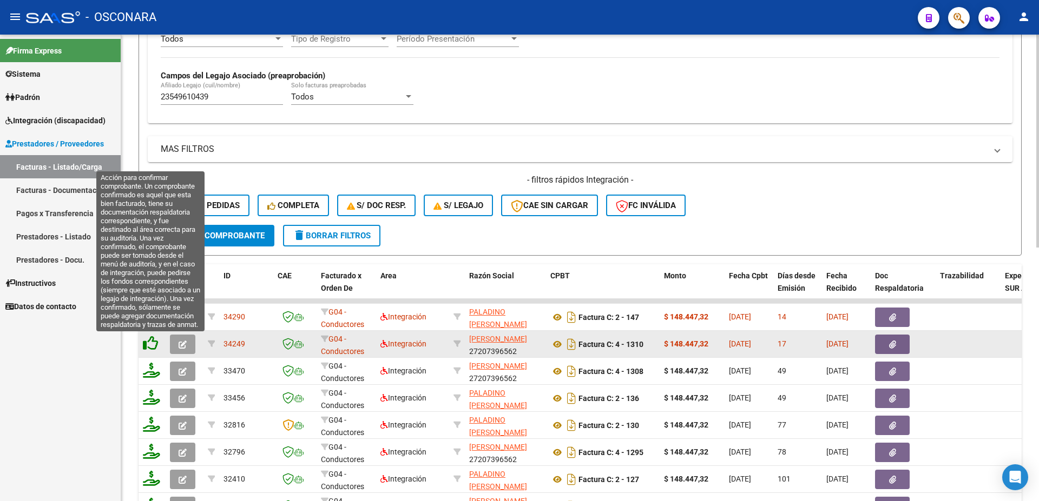
click at [145, 343] on icon at bounding box center [150, 343] width 15 height 15
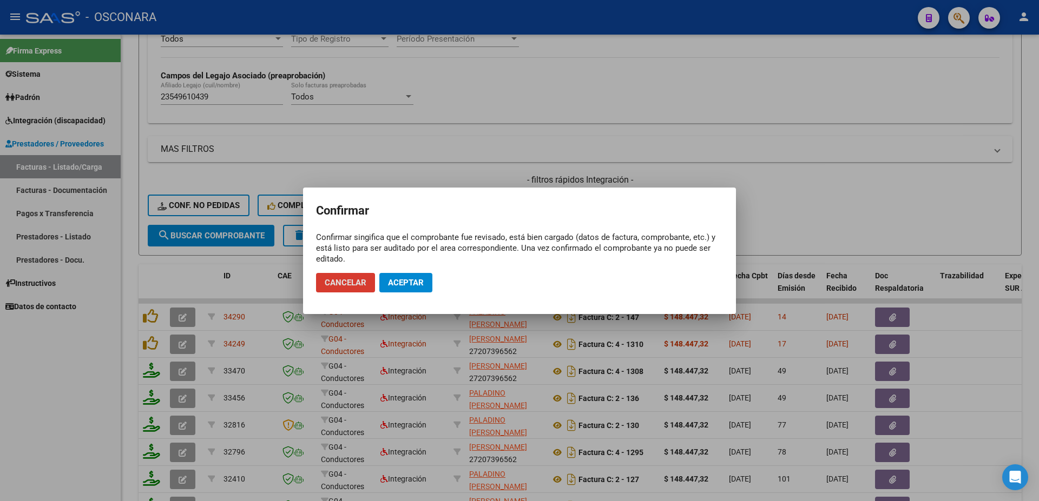
click at [422, 289] on button "Aceptar" at bounding box center [405, 282] width 53 height 19
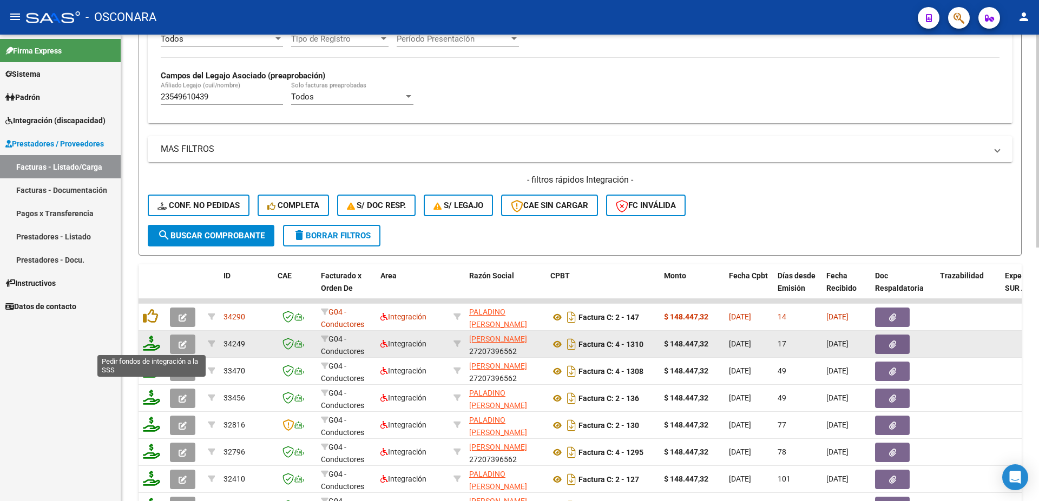
click at [153, 344] on icon at bounding box center [151, 343] width 17 height 15
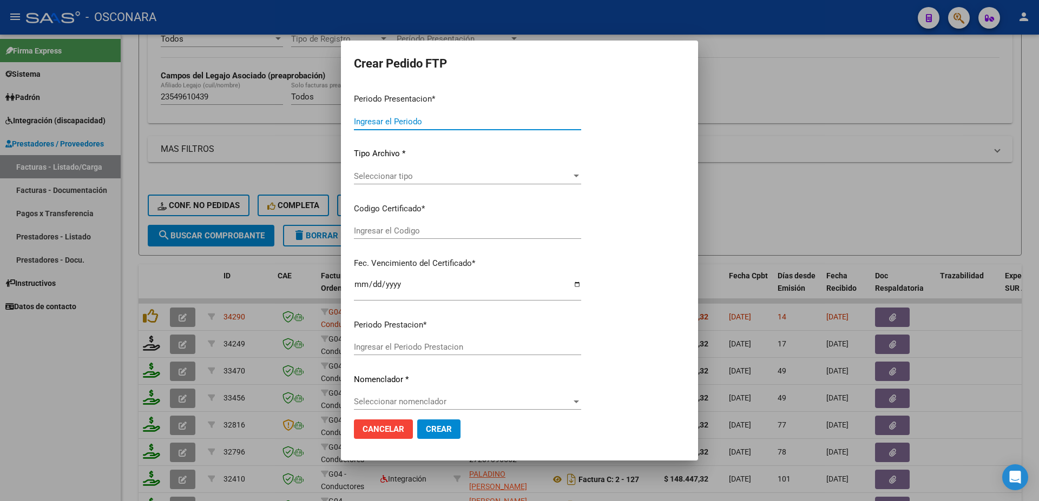
type input "202507"
type input "$ 148.447,32"
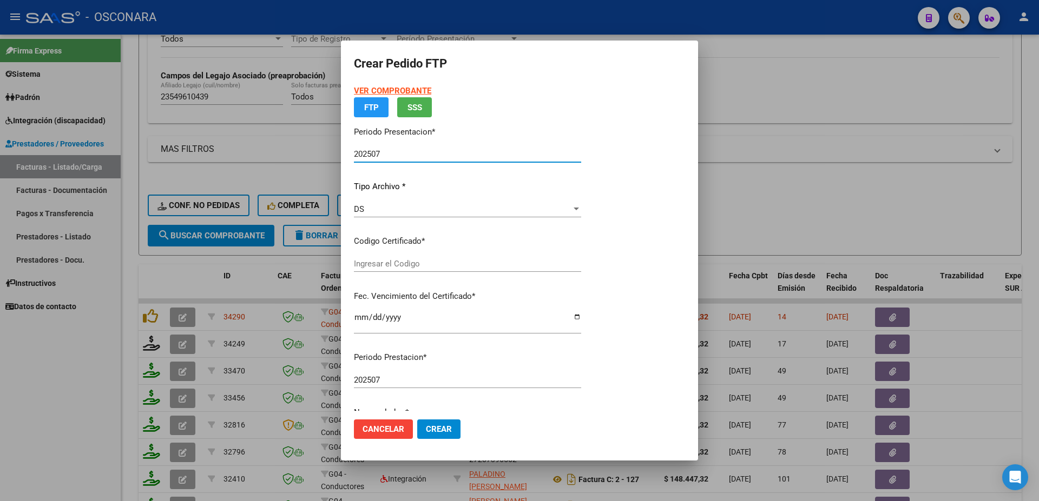
type input "02549610432024120420290412"
type input "[DATE]"
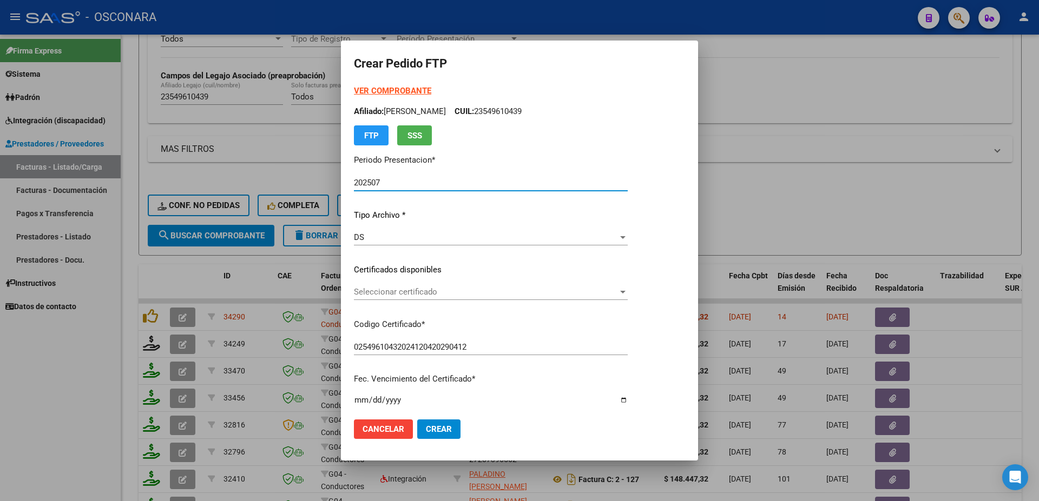
click at [442, 296] on span "Seleccionar certificado" at bounding box center [486, 292] width 264 height 10
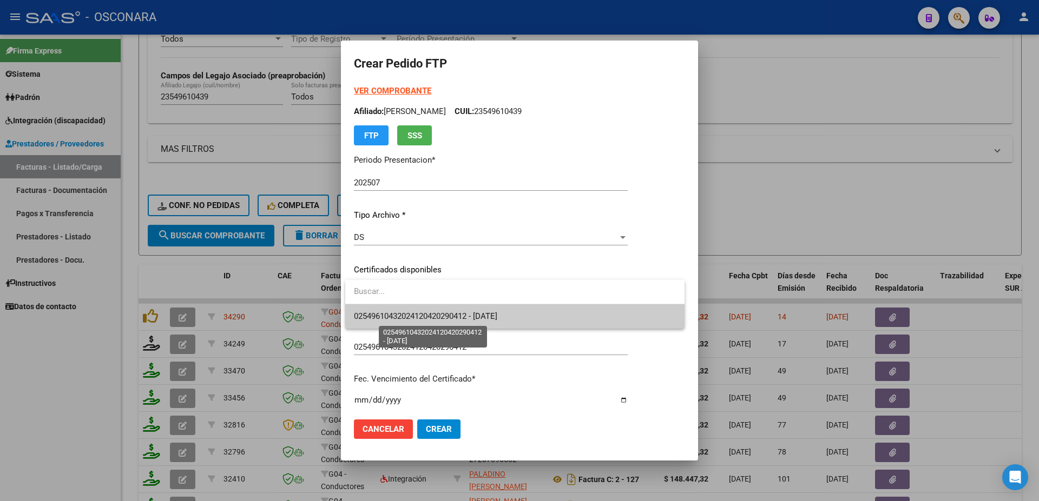
click at [458, 318] on span "02549610432024120420290412 - [DATE]" at bounding box center [425, 317] width 143 height 10
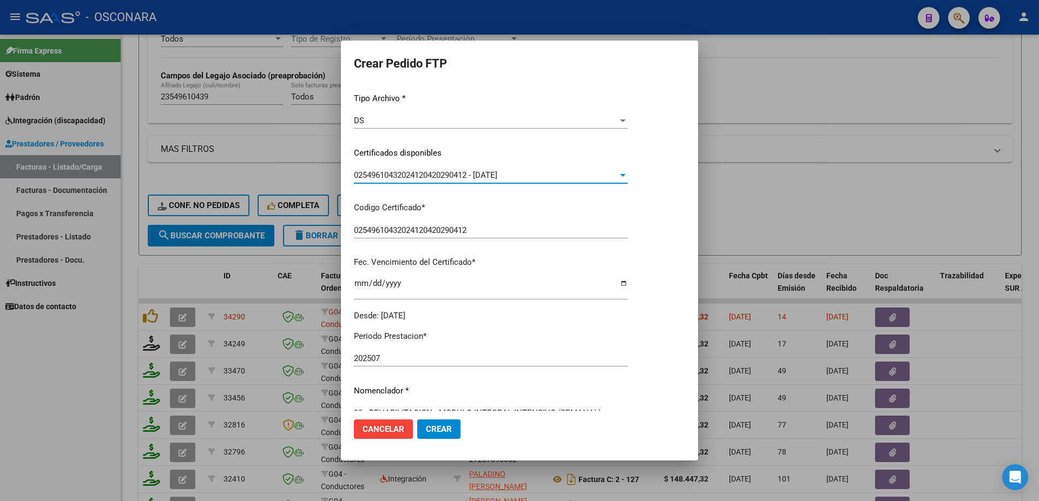
scroll to position [292, 0]
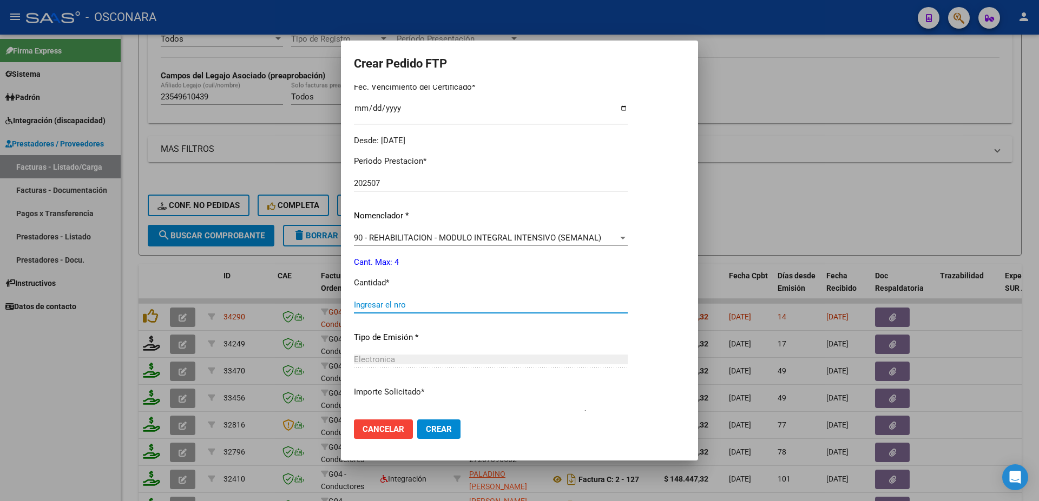
click at [389, 301] on input "Ingresar el nro" at bounding box center [491, 305] width 274 height 10
type input "4"
click at [435, 433] on span "Crear" at bounding box center [439, 430] width 26 height 10
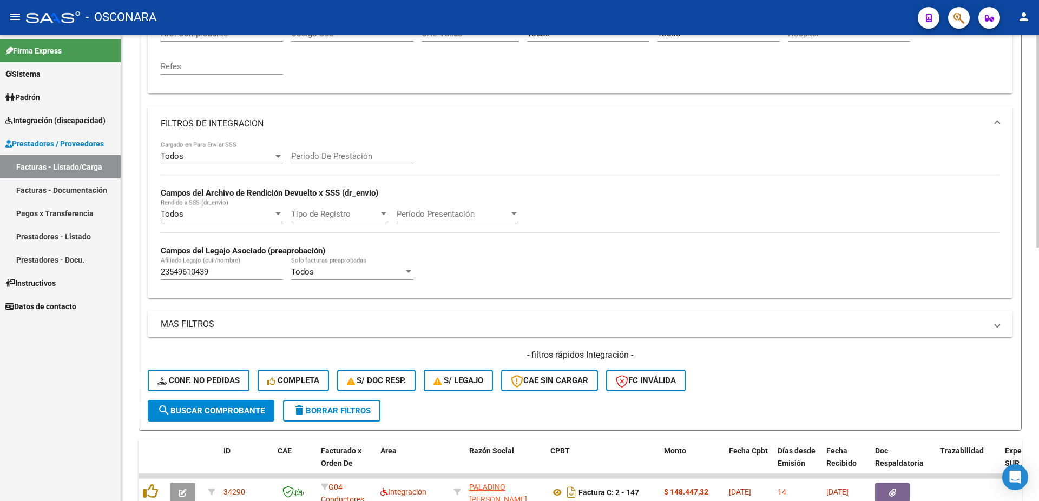
scroll to position [409, 0]
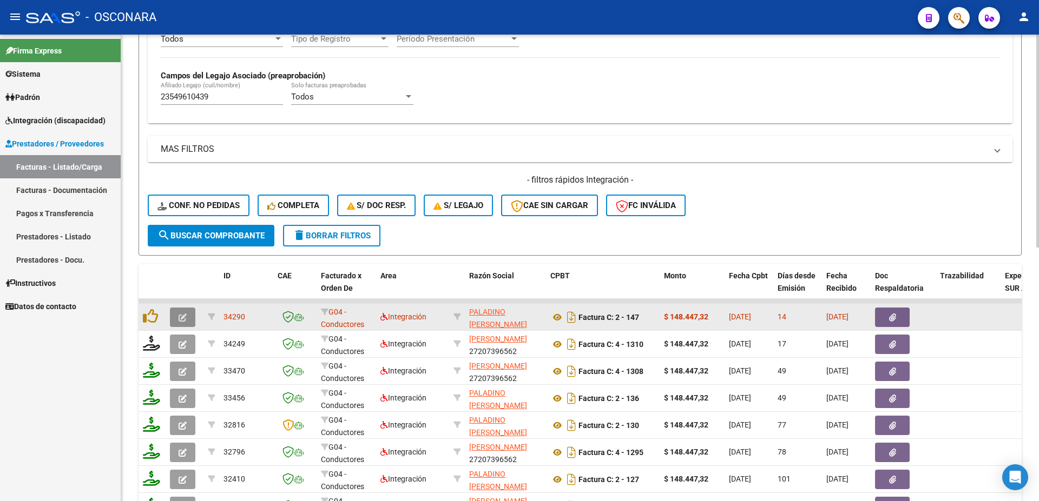
click at [178, 315] on icon "button" at bounding box center [182, 318] width 8 height 8
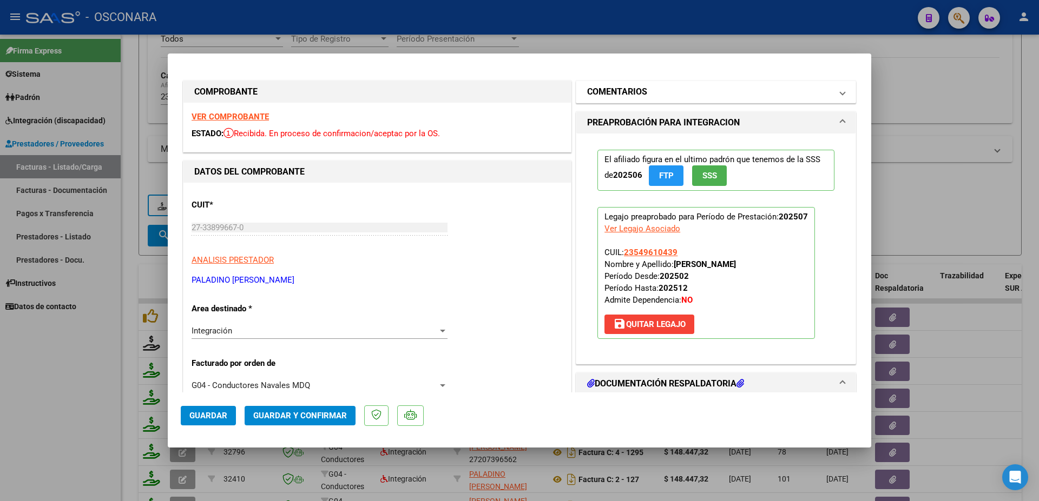
click at [644, 89] on mat-panel-title "COMENTARIOS" at bounding box center [709, 91] width 244 height 13
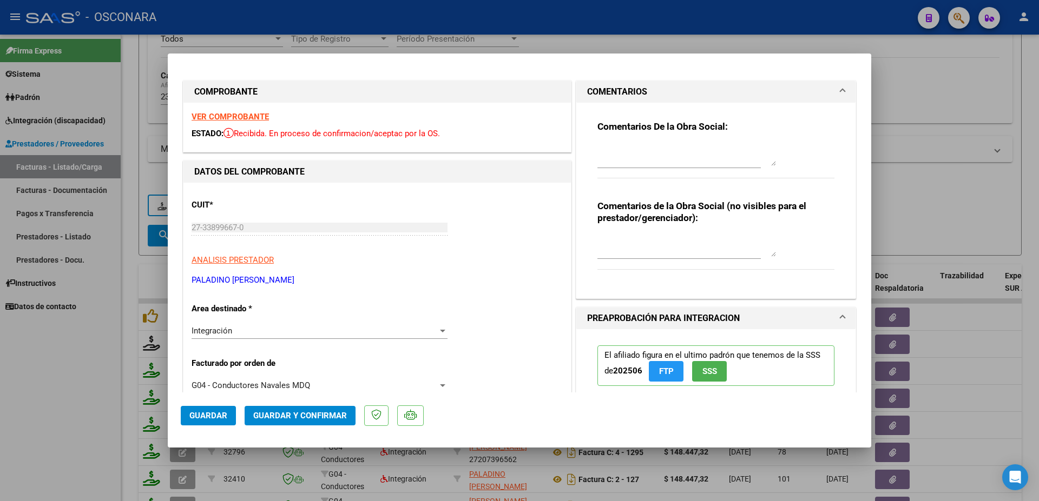
click at [609, 164] on textarea at bounding box center [686, 155] width 178 height 22
paste textarea "alta informe [PERSON_NAME] se envia mail"
click at [613, 150] on textarea "19/08 alta informe semestral se envia mail" at bounding box center [686, 155] width 178 height 22
click at [615, 150] on textarea "19/08 alta informe semestral se envia mail" at bounding box center [686, 155] width 178 height 22
type textarea "19/08 falta informe [PERSON_NAME] se envia mail"
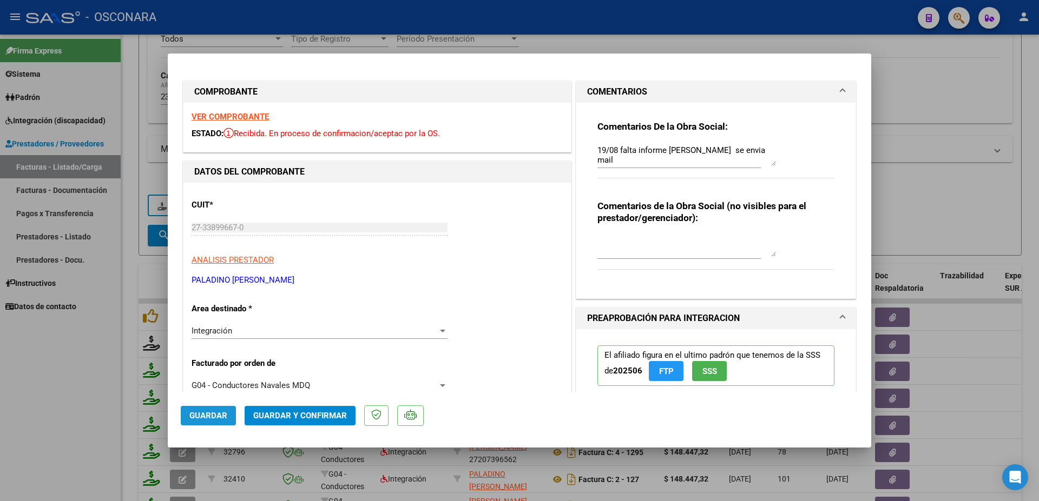
click at [200, 420] on span "Guardar" at bounding box center [208, 416] width 38 height 10
drag, startPoint x: 976, startPoint y: 207, endPoint x: 805, endPoint y: 496, distance: 335.8
click at [976, 207] on div at bounding box center [519, 250] width 1039 height 501
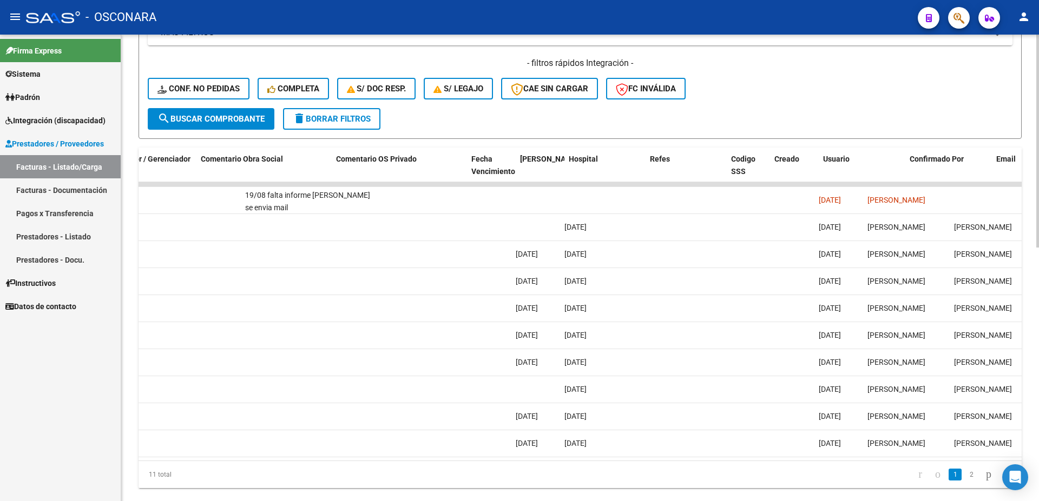
scroll to position [0, 1868]
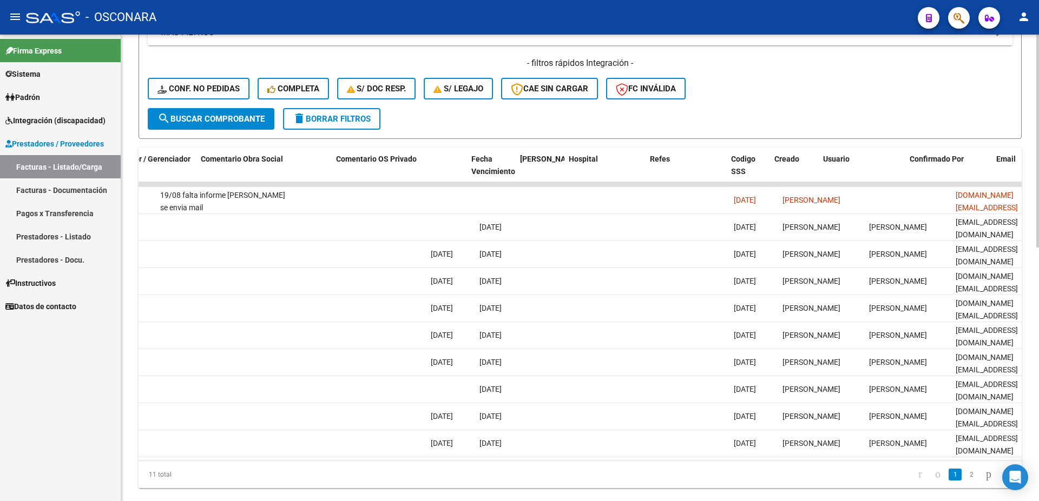
drag, startPoint x: 333, startPoint y: 470, endPoint x: 951, endPoint y: 508, distance: 619.4
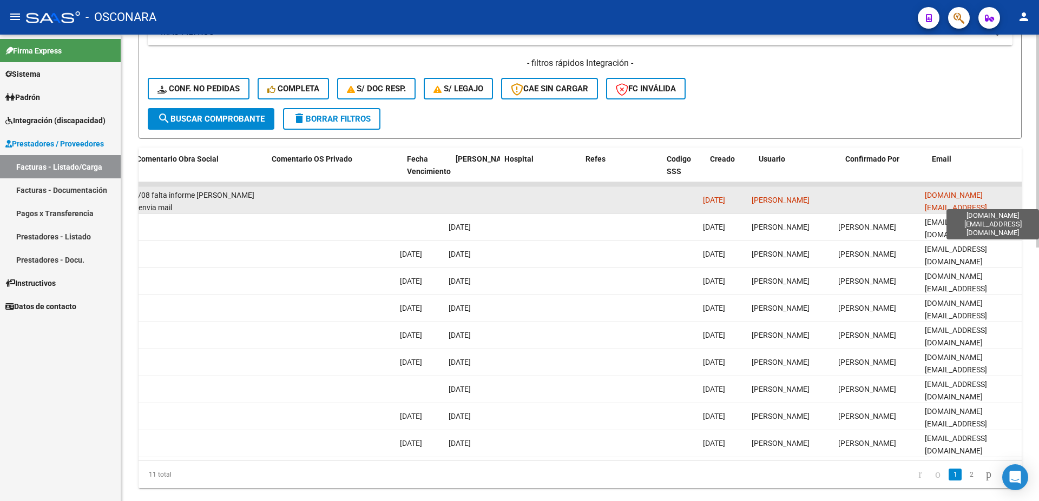
scroll to position [0, 1906]
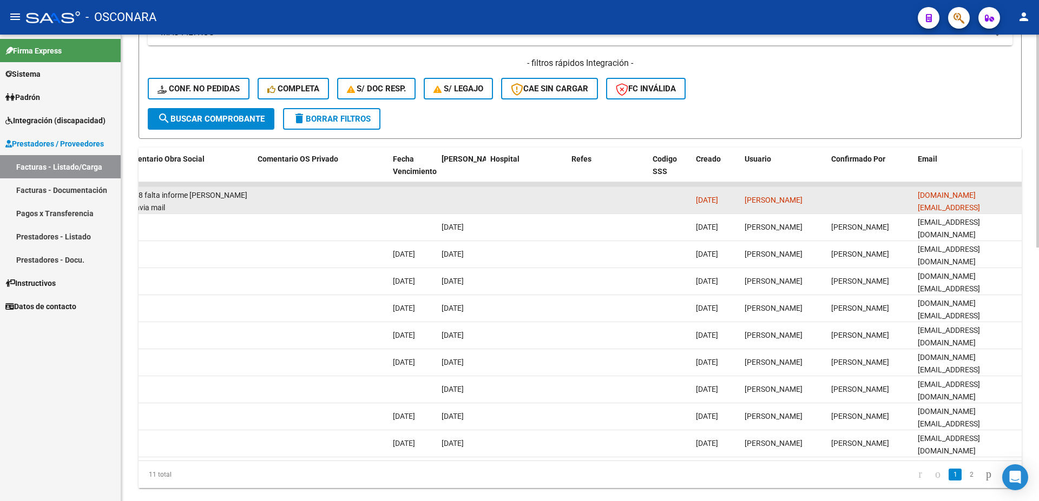
drag, startPoint x: 957, startPoint y: 200, endPoint x: 1000, endPoint y: 195, distance: 43.5
click at [1000, 195] on datatable-body-cell "[DOMAIN_NAME][EMAIL_ADDRESS][DOMAIN_NAME]" at bounding box center [967, 200] width 108 height 27
copy span "[DOMAIN_NAME][EMAIL_ADDRESS][DOMAIN_NAME]"
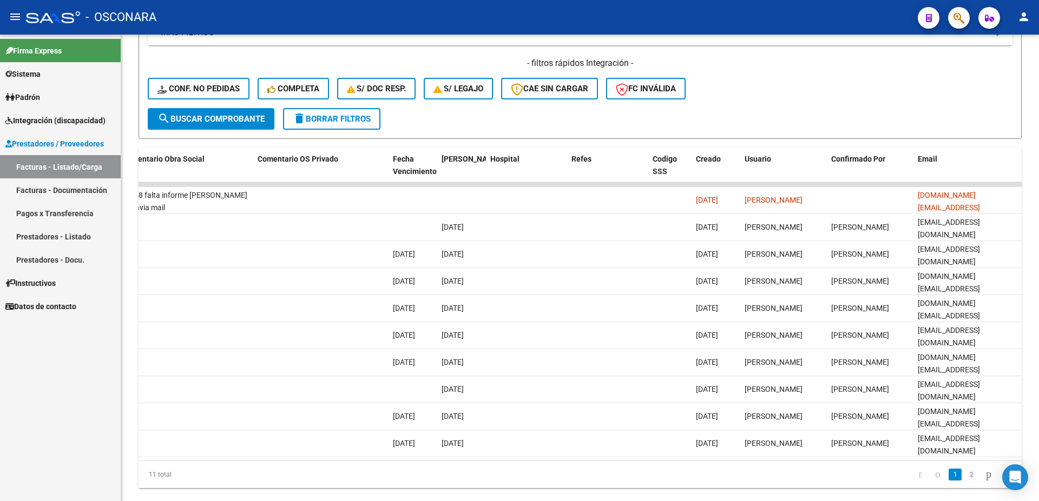
drag, startPoint x: 813, startPoint y: 8, endPoint x: 816, endPoint y: 2, distance: 6.5
click at [813, 5] on div "- OSCONARA" at bounding box center [467, 17] width 883 height 24
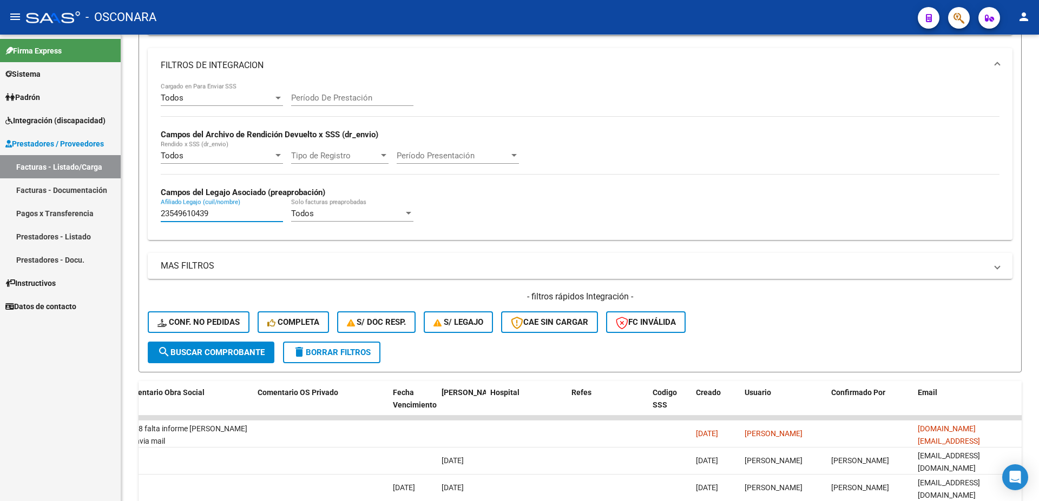
drag, startPoint x: 213, startPoint y: 213, endPoint x: 23, endPoint y: 161, distance: 196.8
click at [161, 209] on input "23549610439" at bounding box center [222, 214] width 122 height 10
paste input "0487998517"
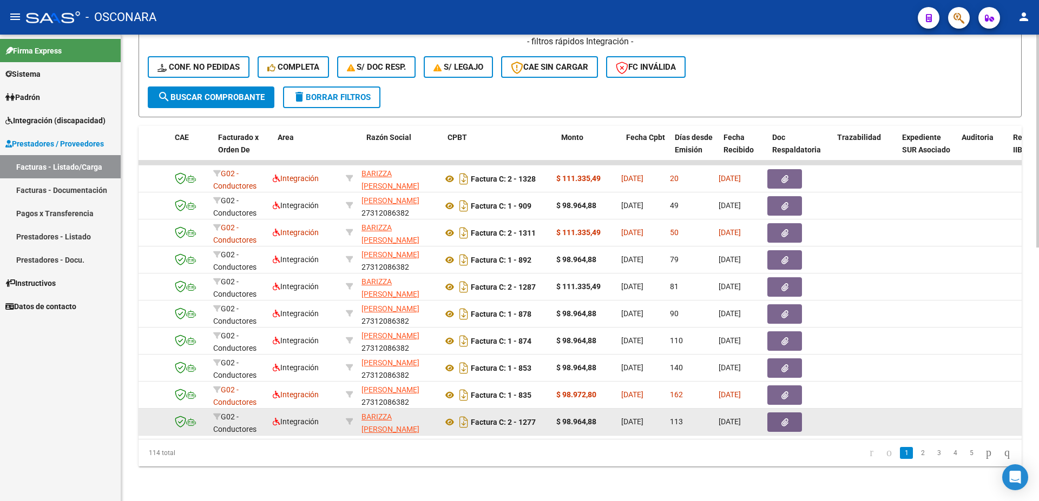
scroll to position [0, 83]
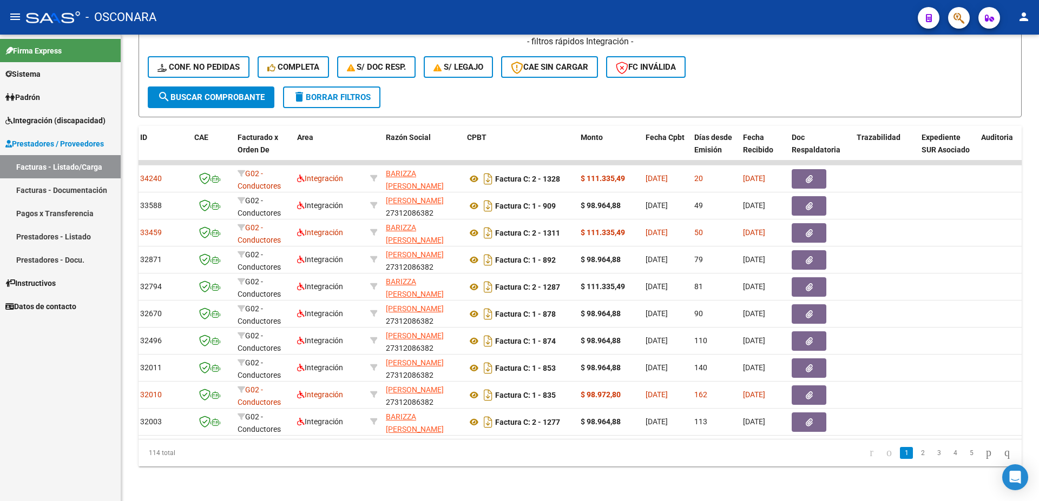
type input "20487998517"
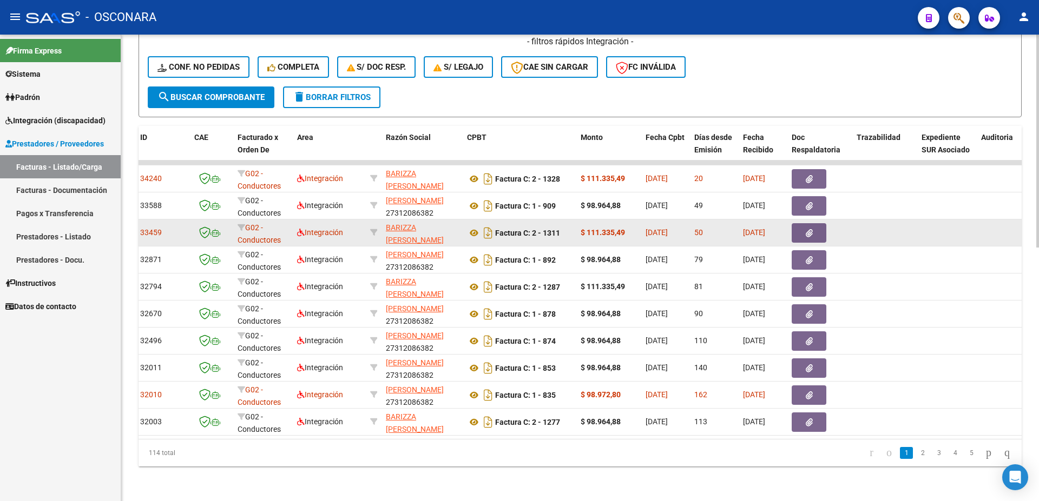
click at [810, 229] on icon "button" at bounding box center [808, 233] width 7 height 8
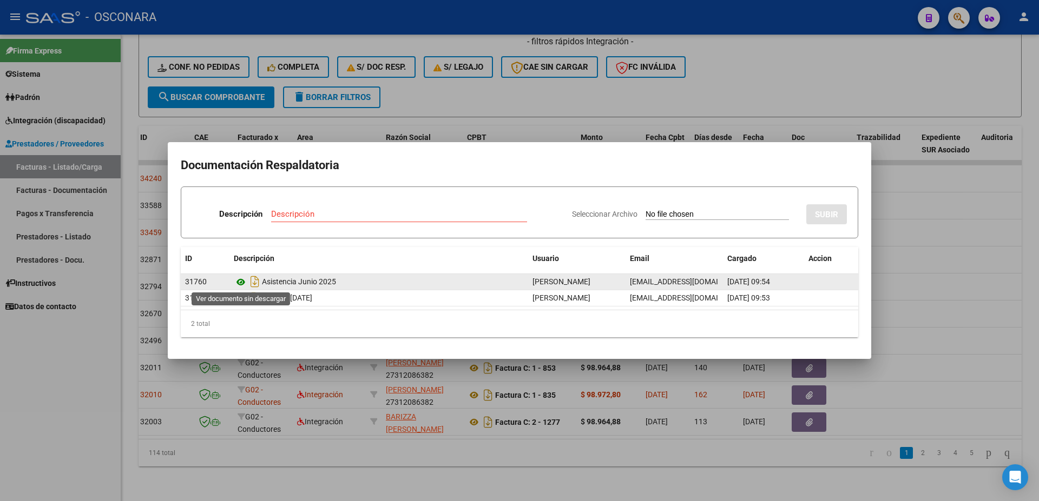
click at [244, 283] on icon at bounding box center [241, 282] width 14 height 13
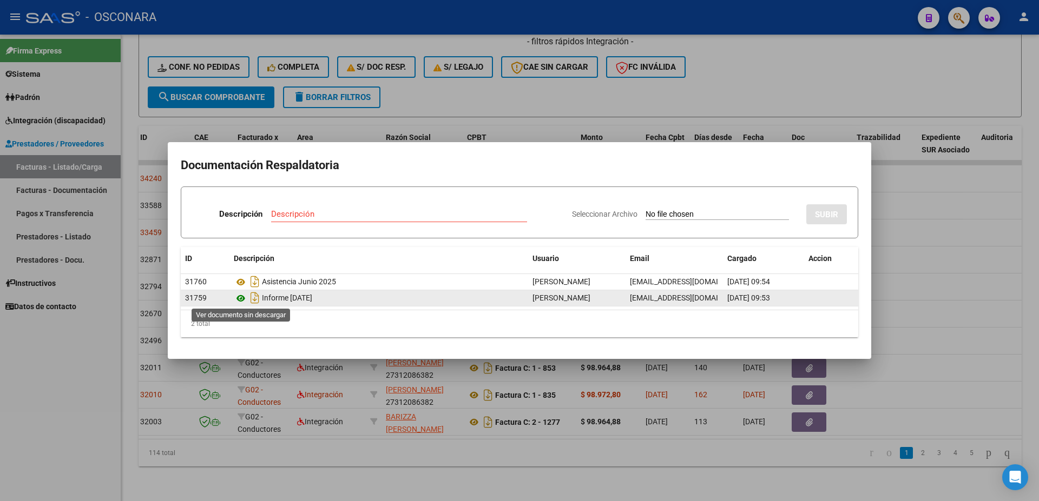
click at [240, 295] on icon at bounding box center [241, 298] width 14 height 13
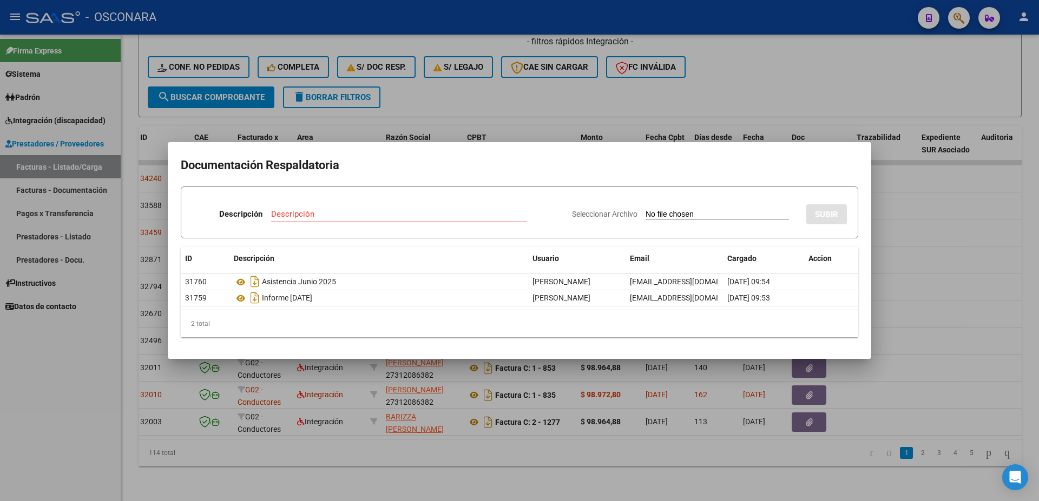
click at [950, 275] on div at bounding box center [519, 250] width 1039 height 501
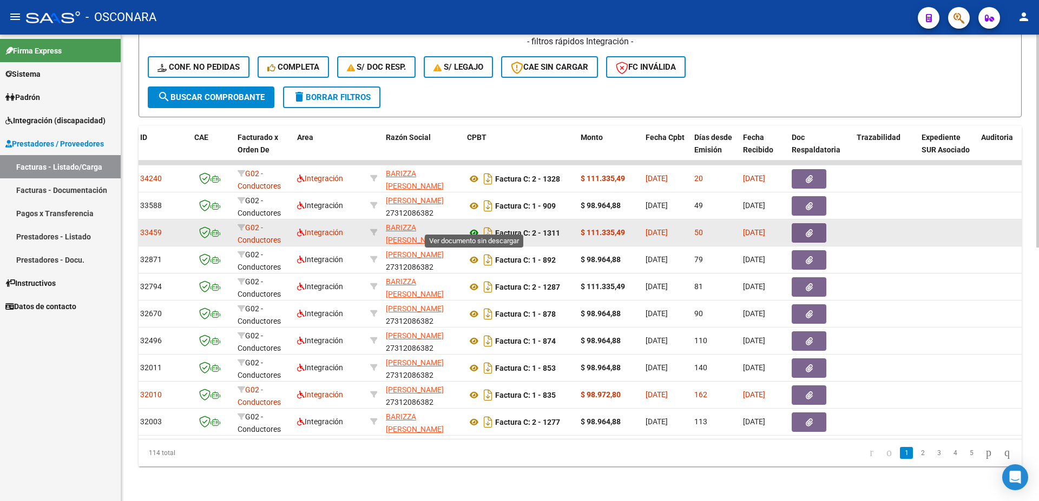
click at [473, 227] on icon at bounding box center [474, 233] width 14 height 13
click at [810, 229] on icon "button" at bounding box center [808, 233] width 7 height 8
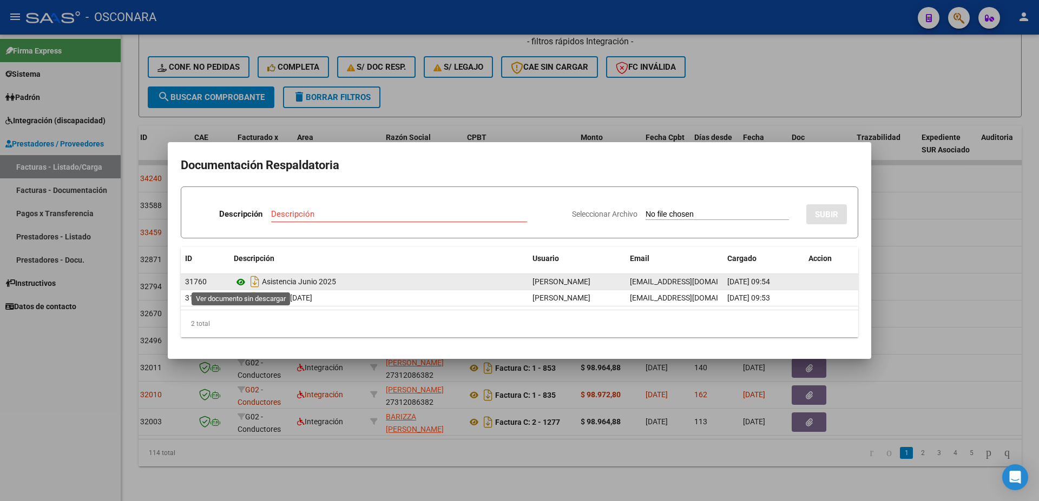
click at [238, 283] on icon at bounding box center [241, 282] width 14 height 13
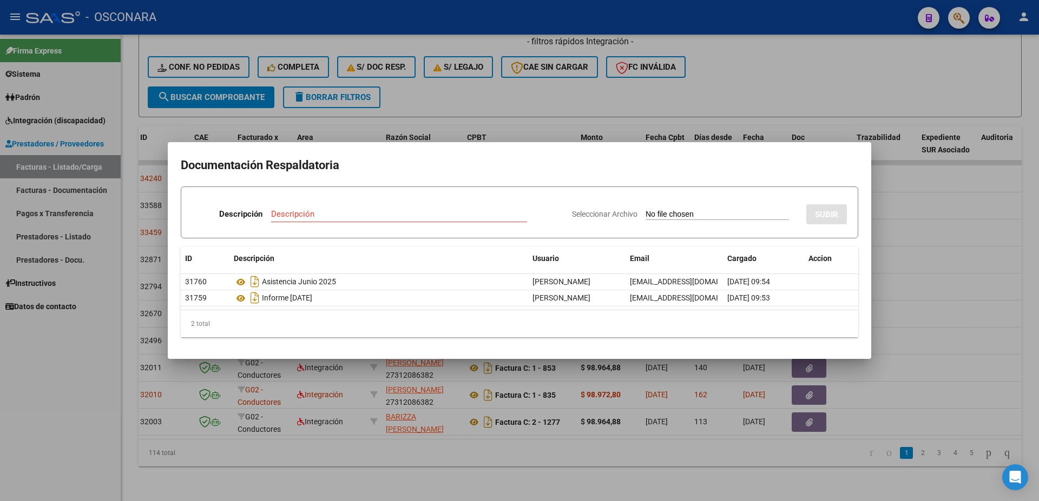
click at [934, 261] on div at bounding box center [519, 250] width 1039 height 501
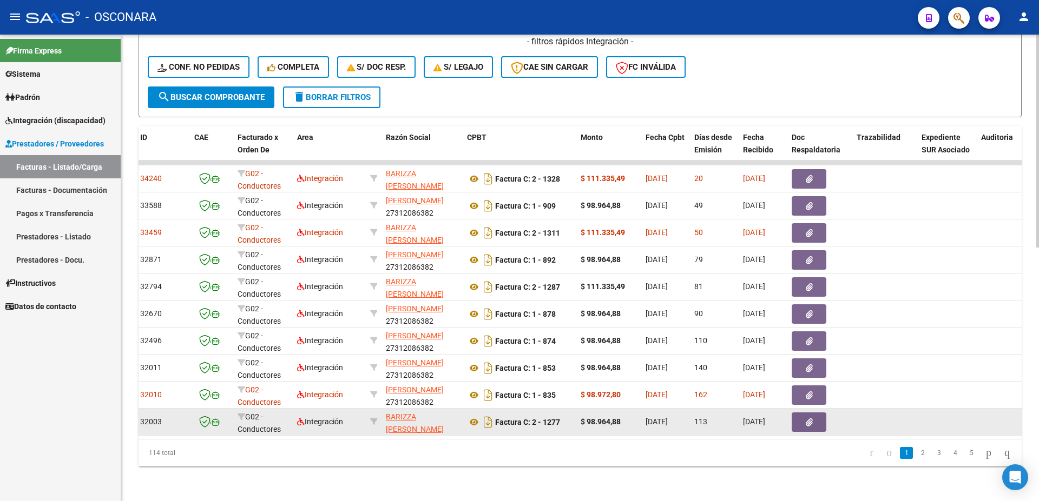
drag, startPoint x: 318, startPoint y: 441, endPoint x: 194, endPoint y: 419, distance: 126.3
click at [188, 439] on datatable-footer "114 total 1 2 3 4 5" at bounding box center [579, 453] width 883 height 28
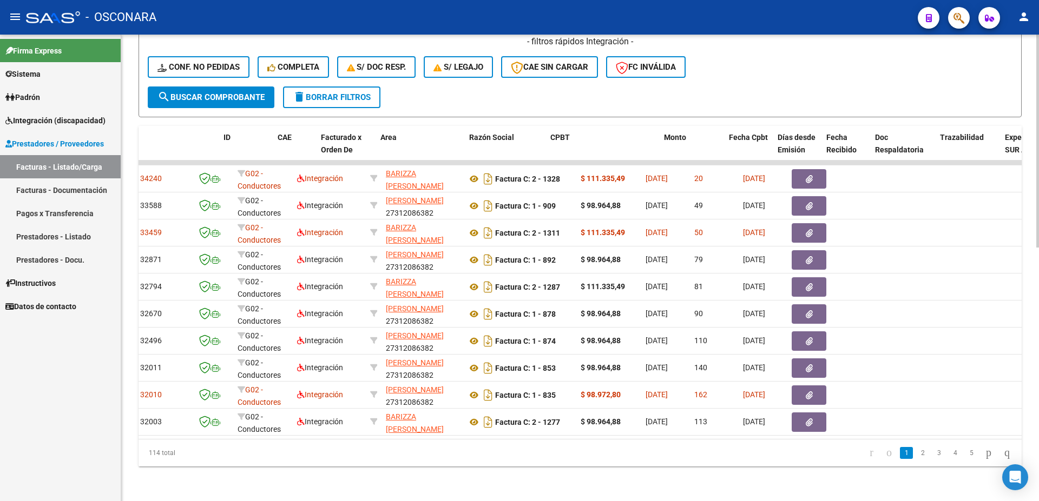
scroll to position [0, 0]
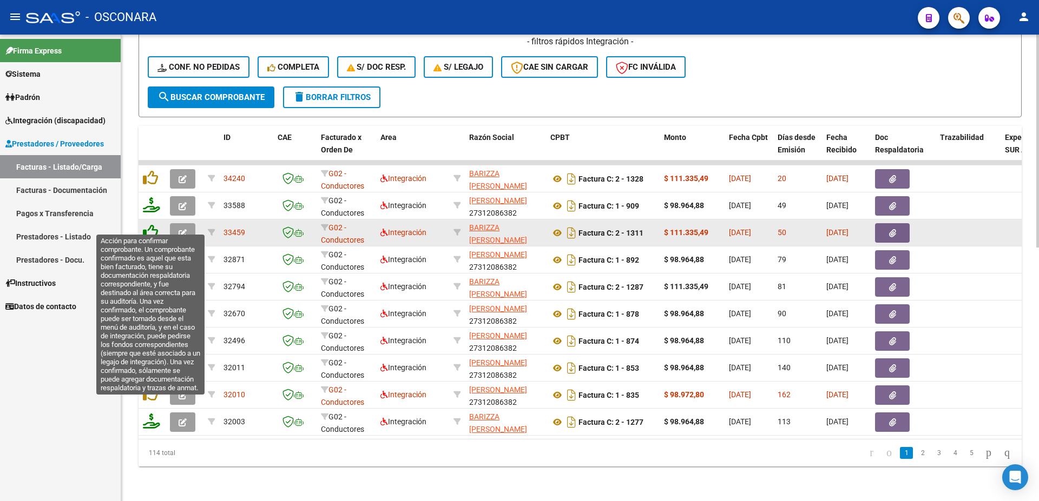
click at [148, 224] on icon at bounding box center [150, 231] width 15 height 15
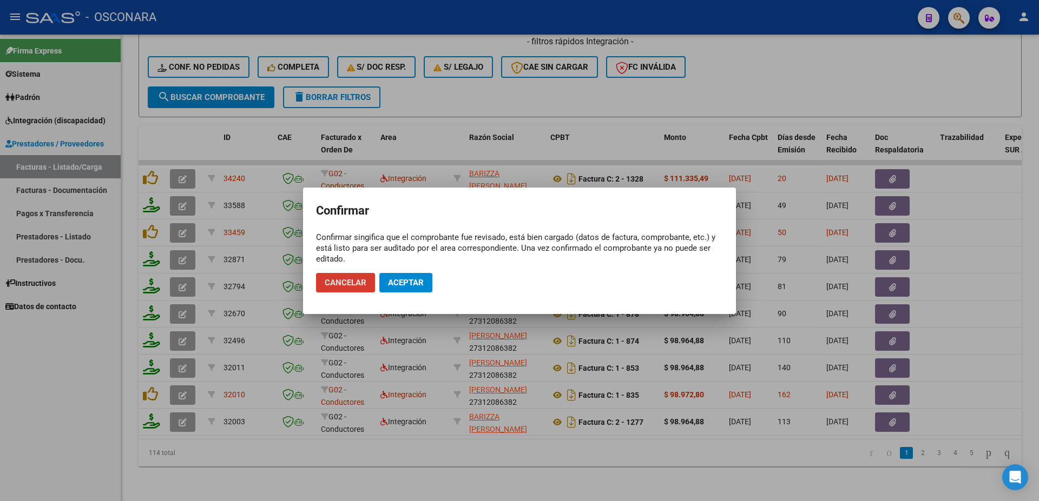
click at [395, 286] on span "Aceptar" at bounding box center [406, 283] width 36 height 10
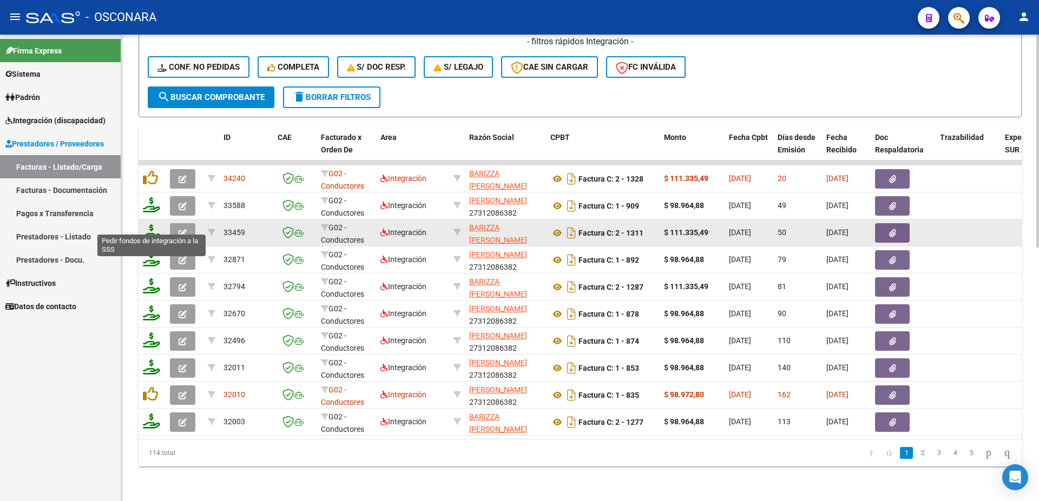
click at [156, 229] on icon at bounding box center [151, 231] width 17 height 15
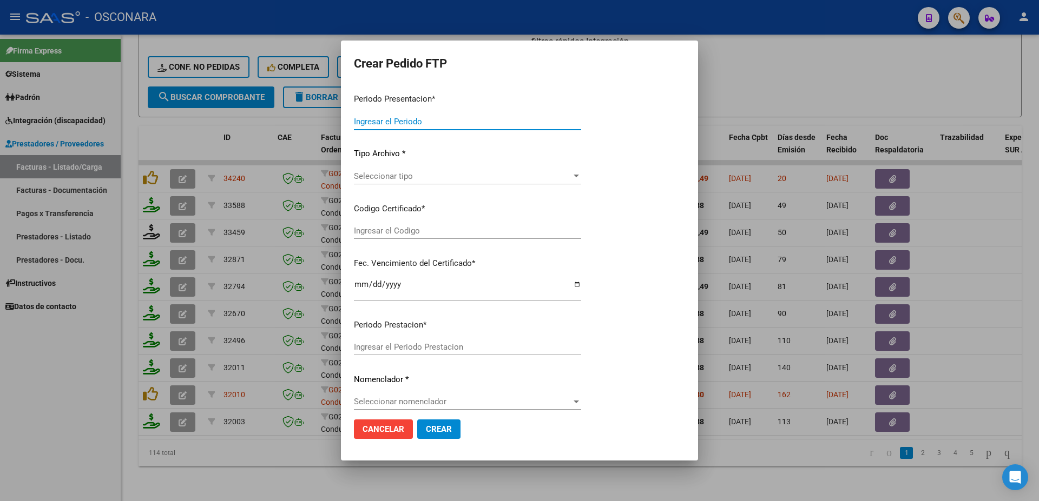
type input "202507"
type input "202506"
type input "$ 111.335,49"
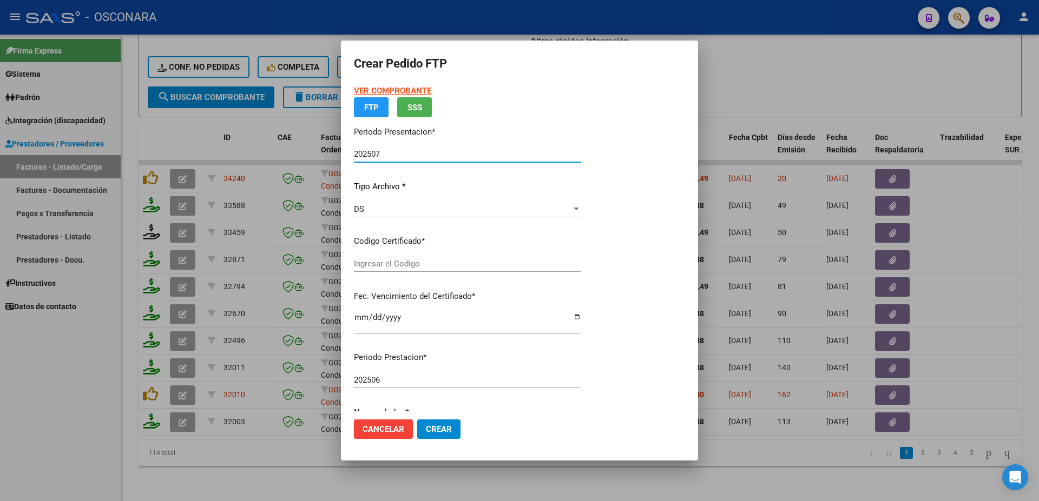
type input "ARG02000487998512022072920270729CBA536"
type input "[DATE]"
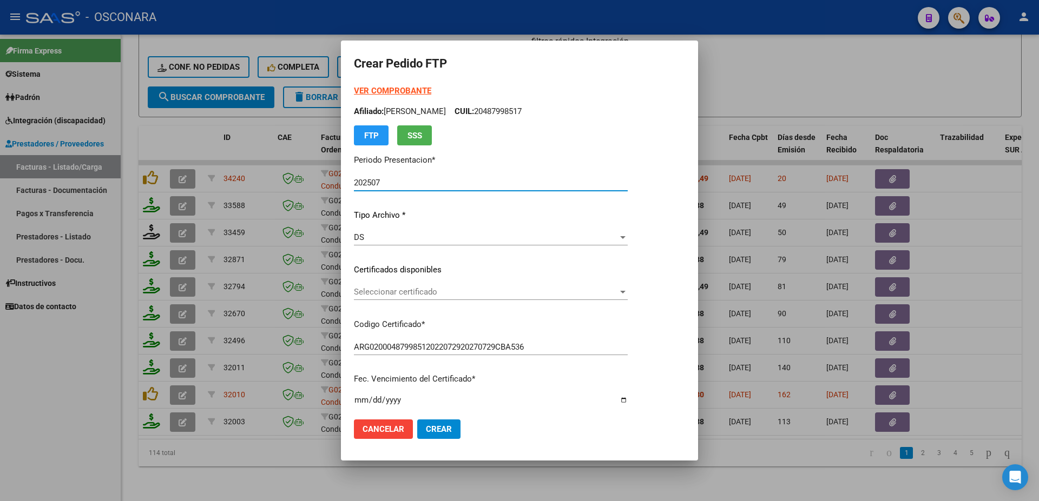
click at [428, 300] on div "Seleccionar certificado Seleccionar certificado" at bounding box center [491, 292] width 274 height 16
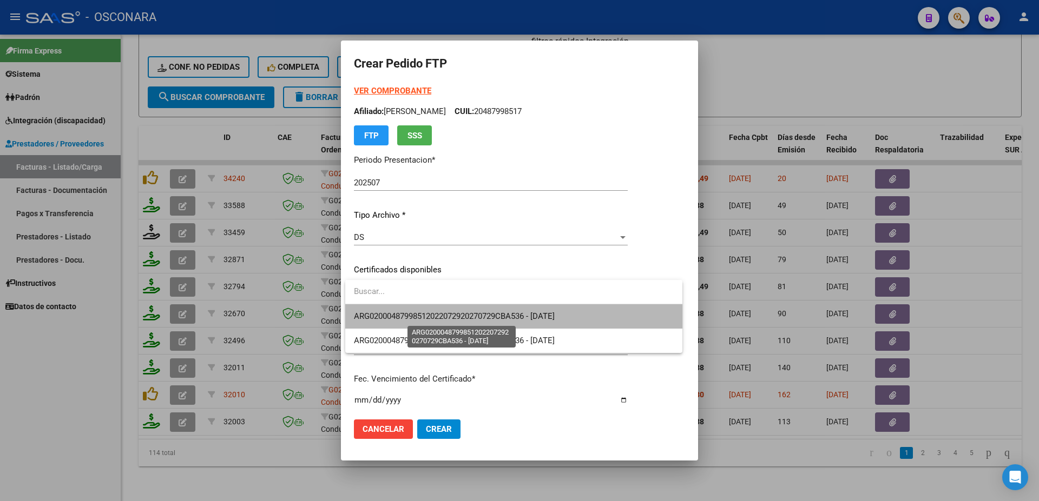
click at [438, 321] on span "ARG02000487998512022072920270729CBA536 - [DATE]" at bounding box center [454, 317] width 201 height 10
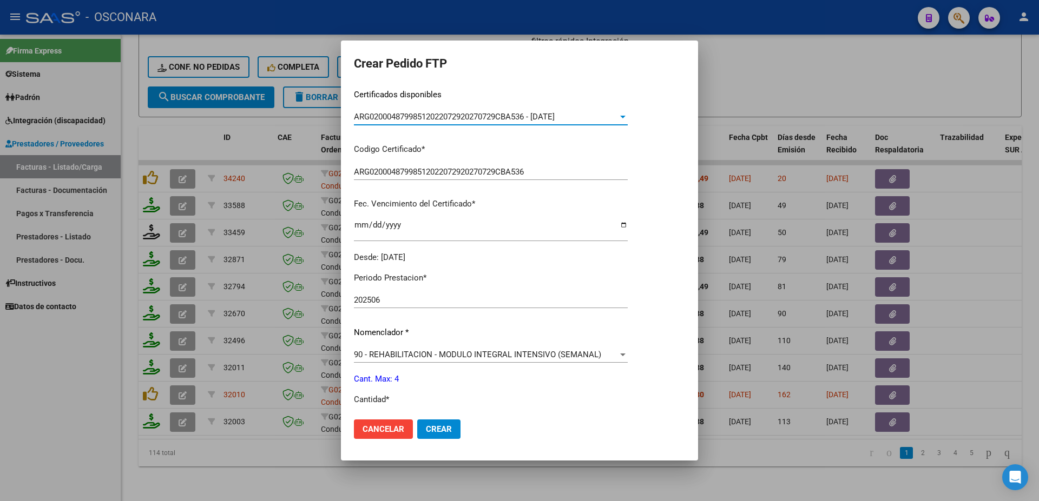
scroll to position [350, 0]
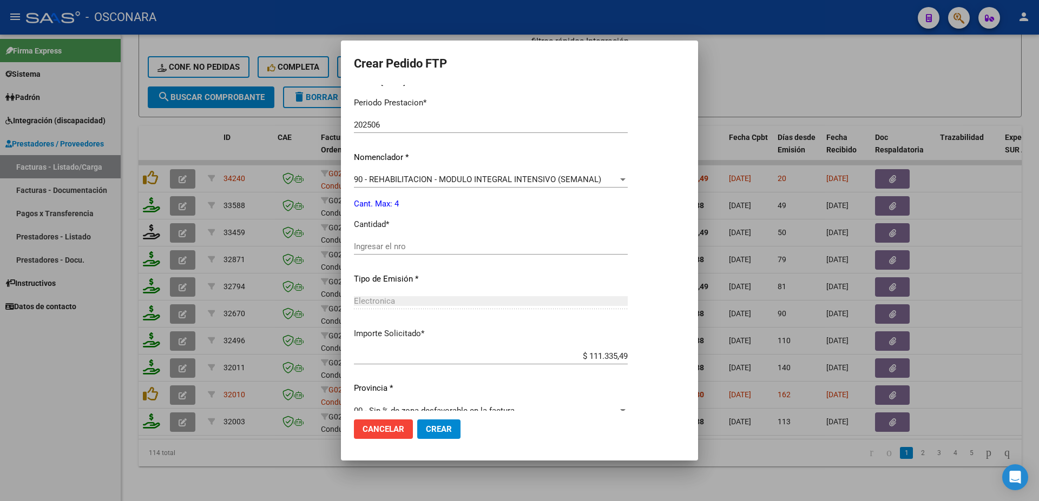
click at [374, 242] on input "Ingresar el nro" at bounding box center [491, 247] width 274 height 10
type input "4"
click at [436, 424] on button "Crear" at bounding box center [438, 429] width 43 height 19
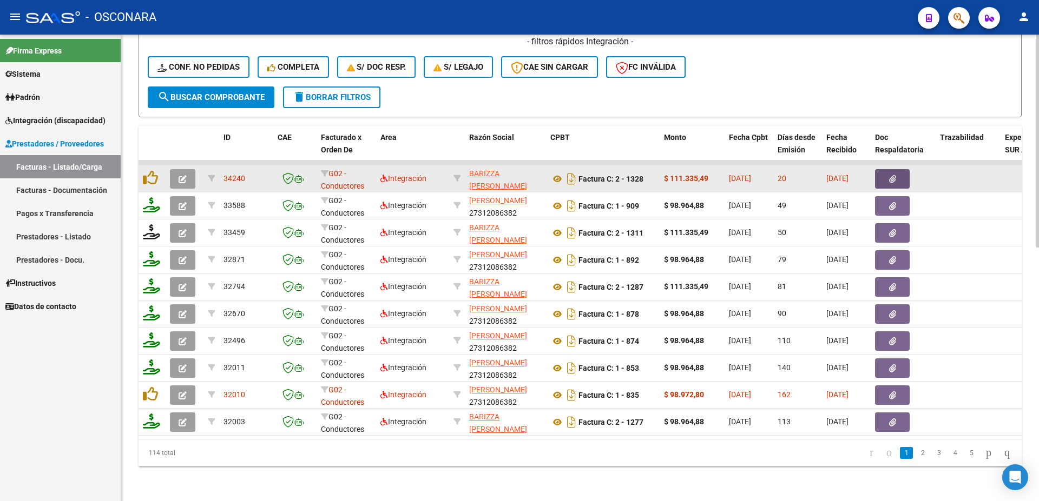
click at [888, 171] on button "button" at bounding box center [892, 178] width 35 height 19
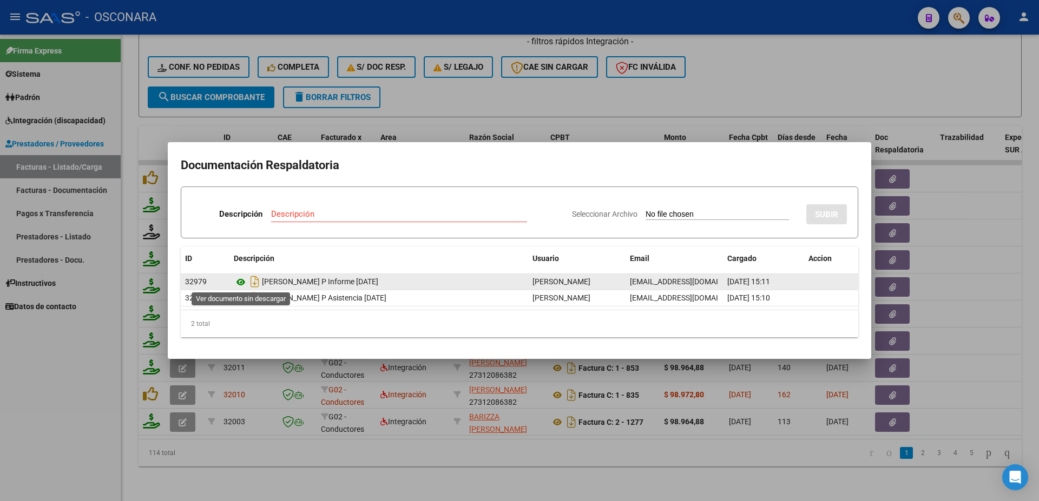
click at [240, 281] on icon at bounding box center [241, 282] width 14 height 13
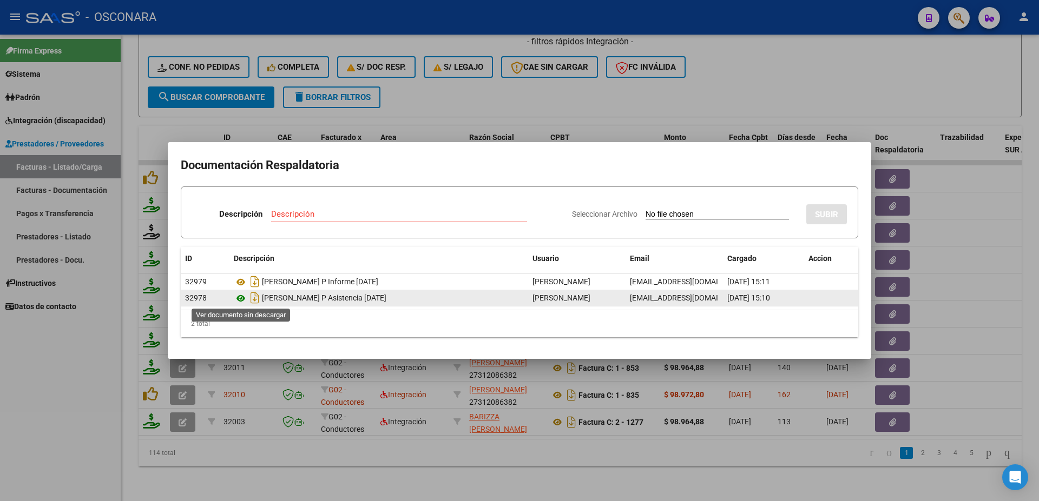
click at [241, 300] on icon at bounding box center [241, 298] width 14 height 13
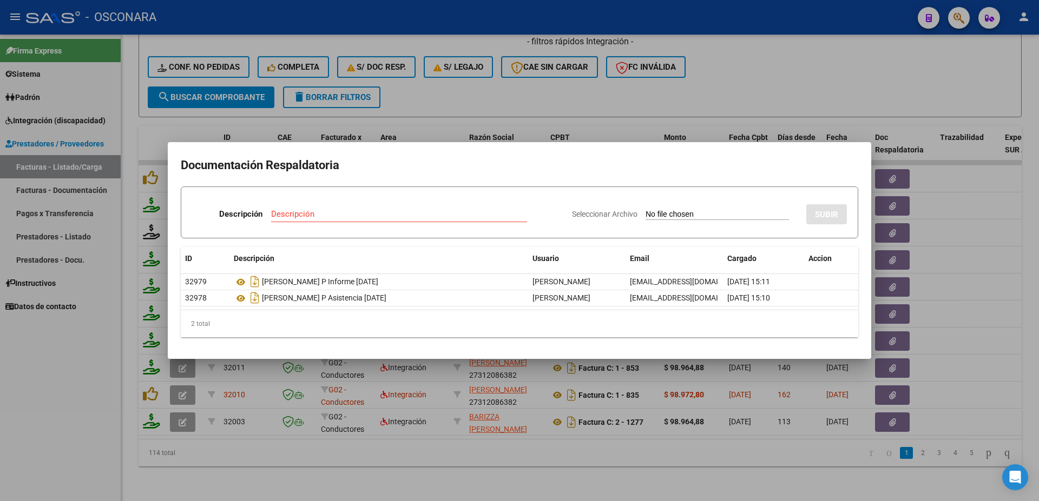
click at [961, 261] on div at bounding box center [519, 250] width 1039 height 501
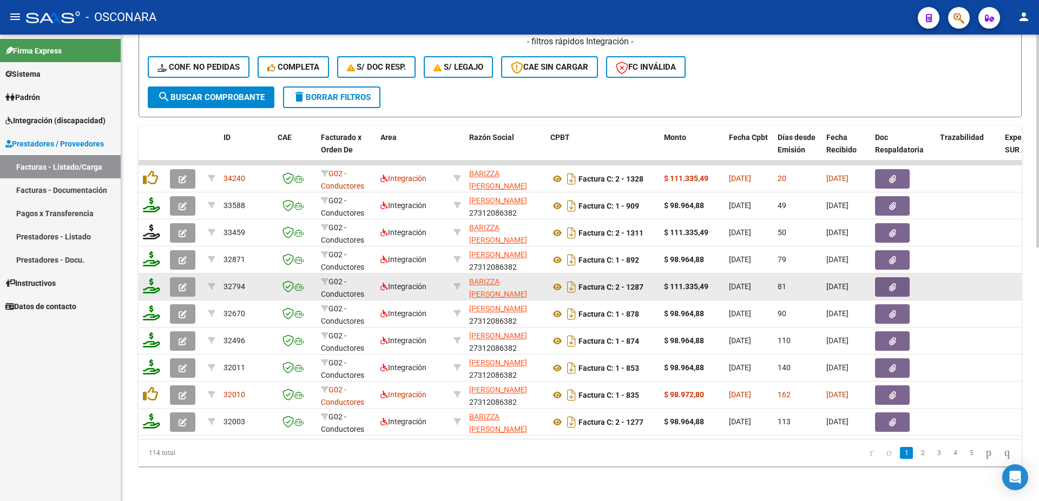
click at [889, 283] on button "button" at bounding box center [892, 286] width 35 height 19
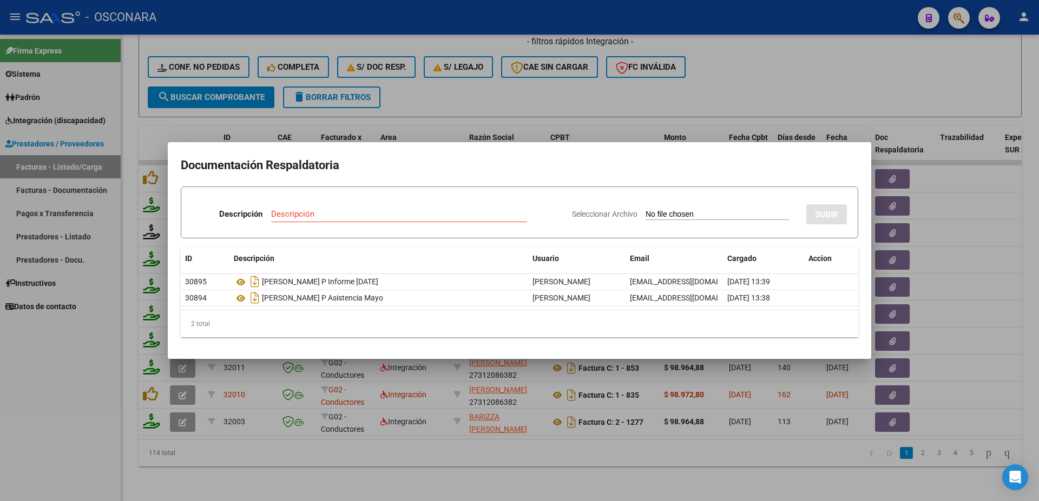
click at [1038, 242] on div at bounding box center [519, 250] width 1039 height 501
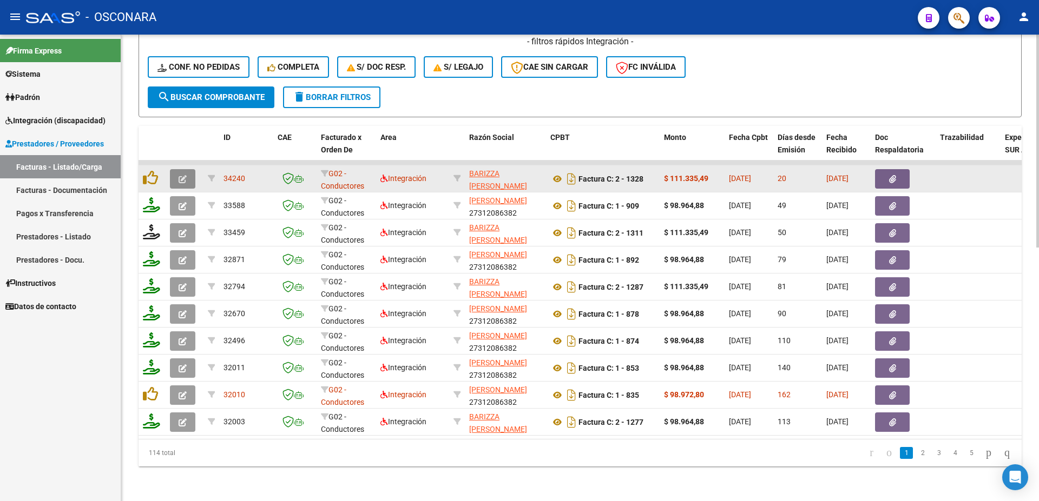
click at [179, 175] on icon "button" at bounding box center [182, 179] width 8 height 8
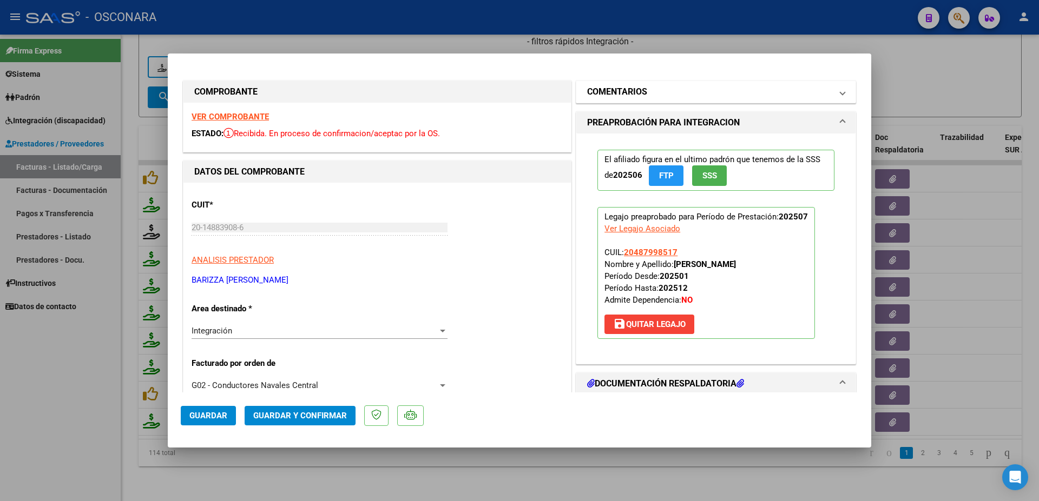
click at [621, 87] on h1 "COMENTARIOS" at bounding box center [617, 91] width 60 height 13
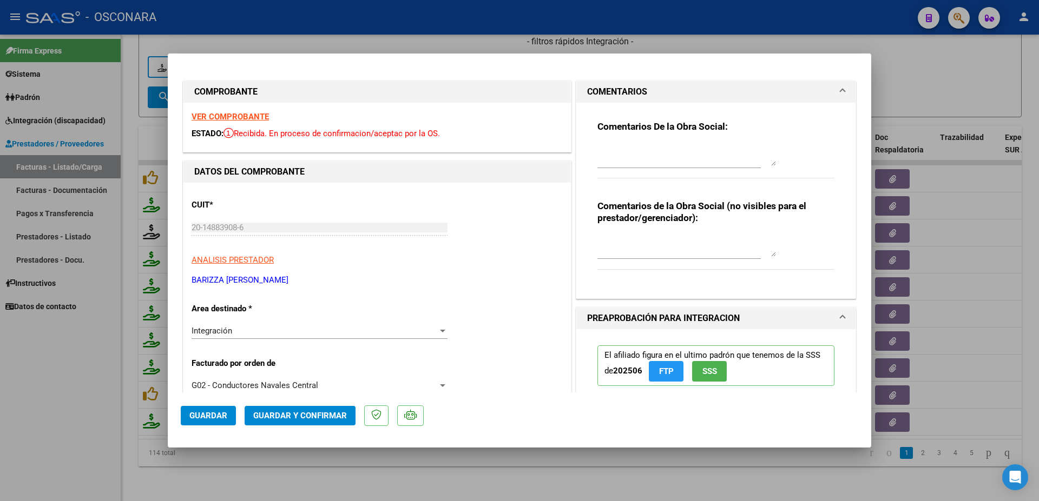
click at [598, 157] on textarea at bounding box center [686, 155] width 178 height 22
drag, startPoint x: 691, startPoint y: 146, endPoint x: 585, endPoint y: 150, distance: 105.6
click at [597, 150] on textarea "19/08 falta informe semestral, se envia mail." at bounding box center [686, 155] width 178 height 22
type textarea "19/08 falta informe semestral, se envia mail."
click at [980, 145] on div at bounding box center [519, 250] width 1039 height 501
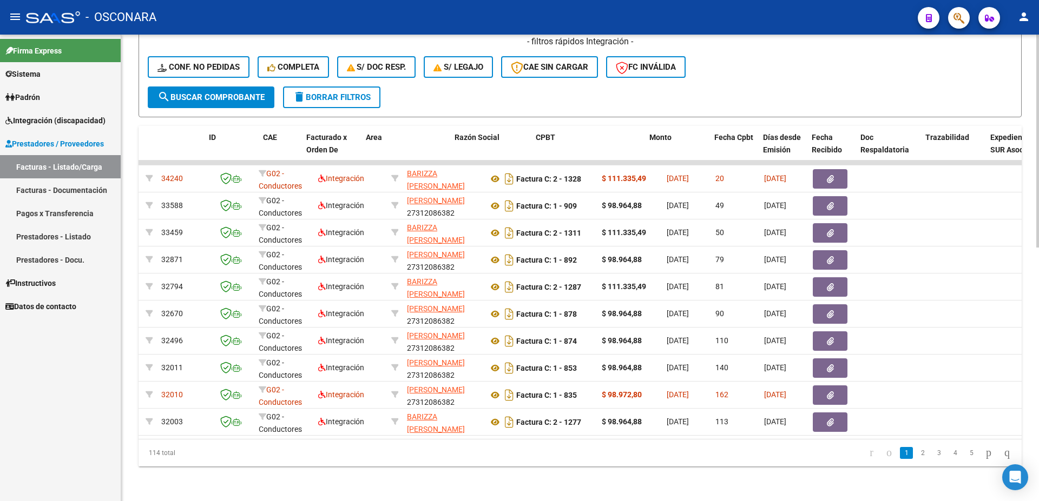
scroll to position [0, 0]
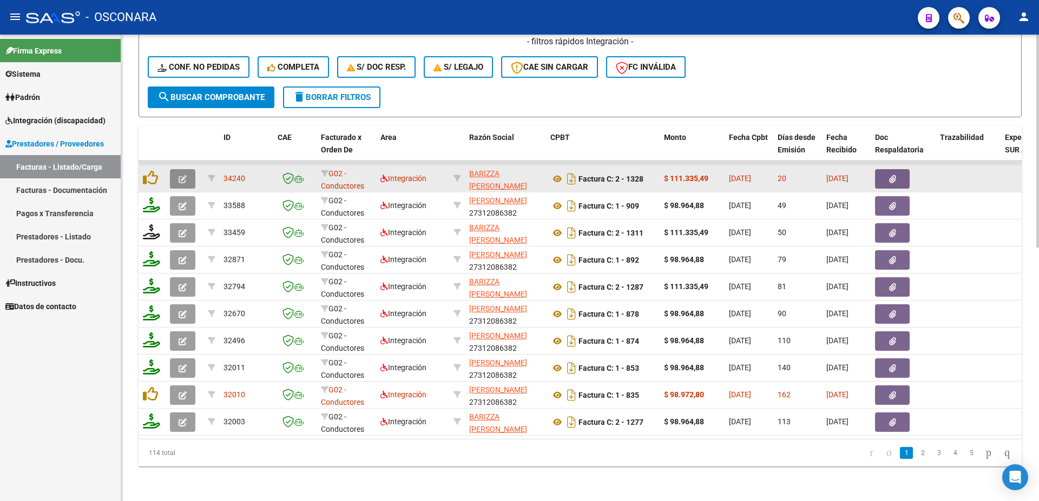
click at [188, 171] on button "button" at bounding box center [182, 178] width 25 height 19
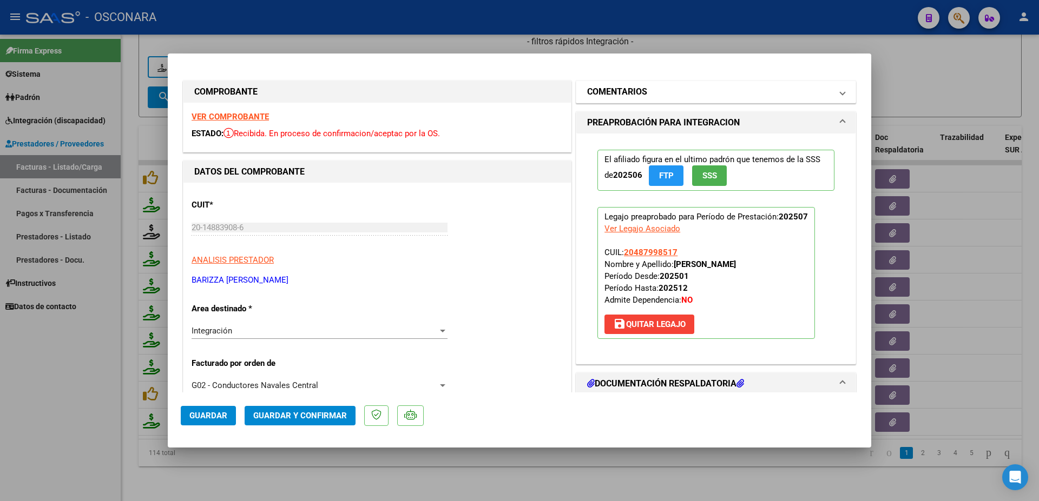
click at [631, 97] on h1 "COMENTARIOS" at bounding box center [617, 91] width 60 height 13
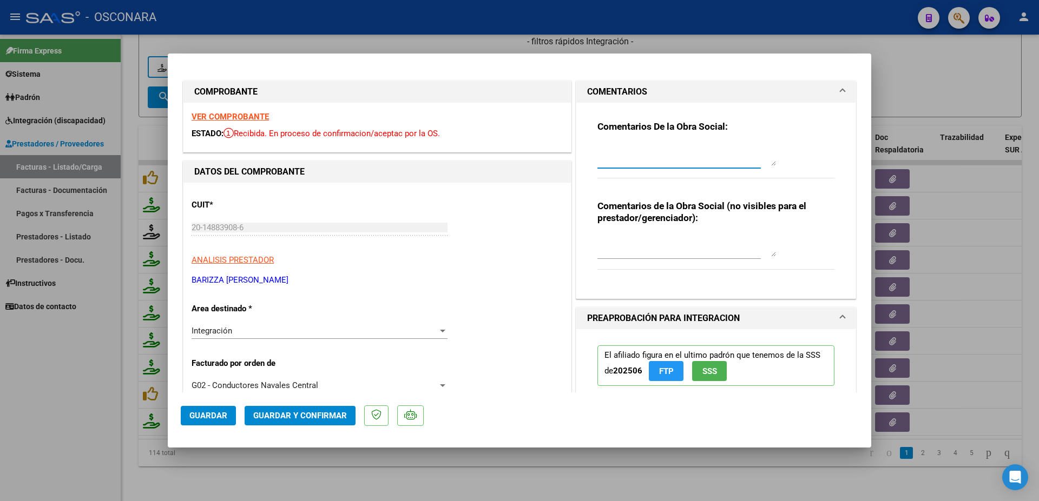
paste textarea "19/08 falta informe semestral, se envia mail."
type textarea "19/08 falta informe semestral, se envia mail."
click at [215, 420] on span "Guardar" at bounding box center [208, 416] width 38 height 10
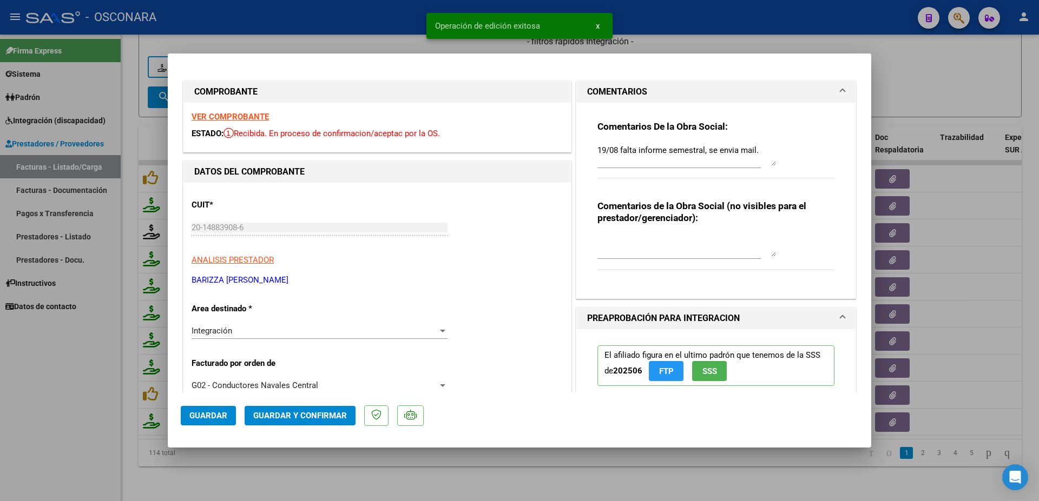
click at [982, 215] on div at bounding box center [519, 250] width 1039 height 501
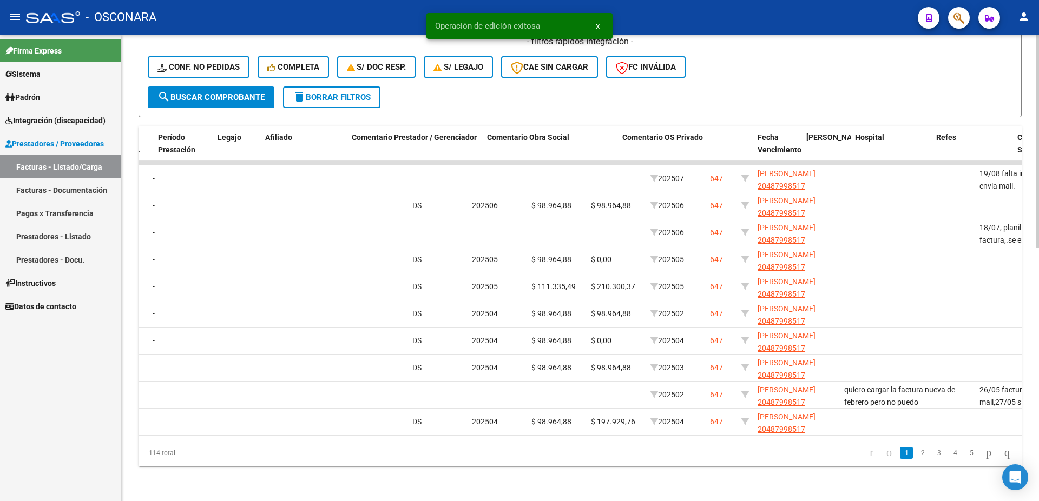
scroll to position [0, 1906]
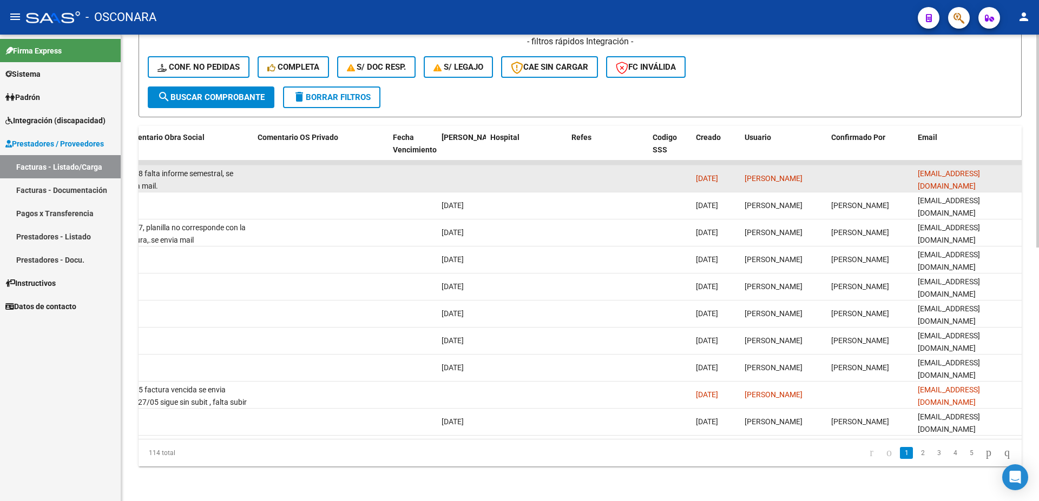
drag, startPoint x: 916, startPoint y: 167, endPoint x: 1018, endPoint y: 169, distance: 102.2
click at [1018, 169] on datatable-body-cell "[EMAIL_ADDRESS][DOMAIN_NAME]" at bounding box center [967, 179] width 108 height 27
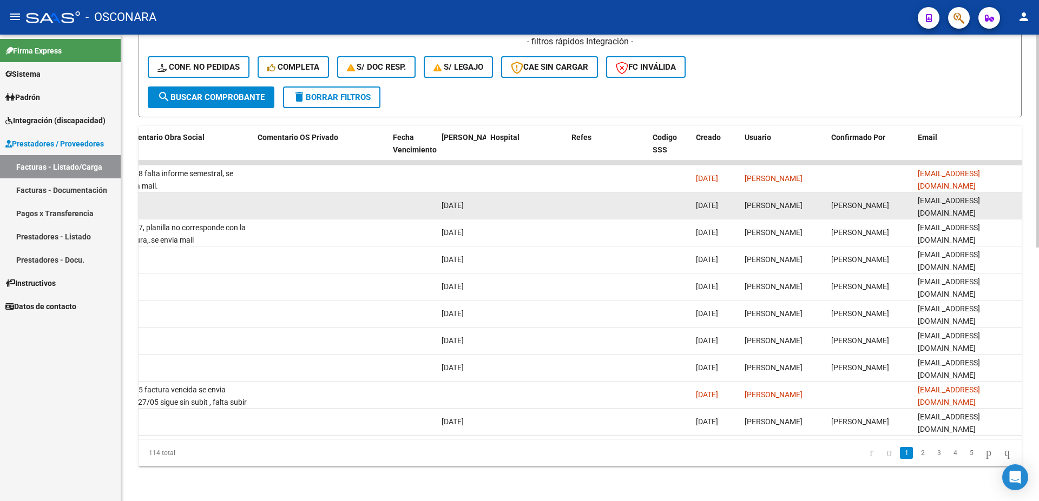
copy span "[EMAIL_ADDRESS][DOMAIN_NAME]"
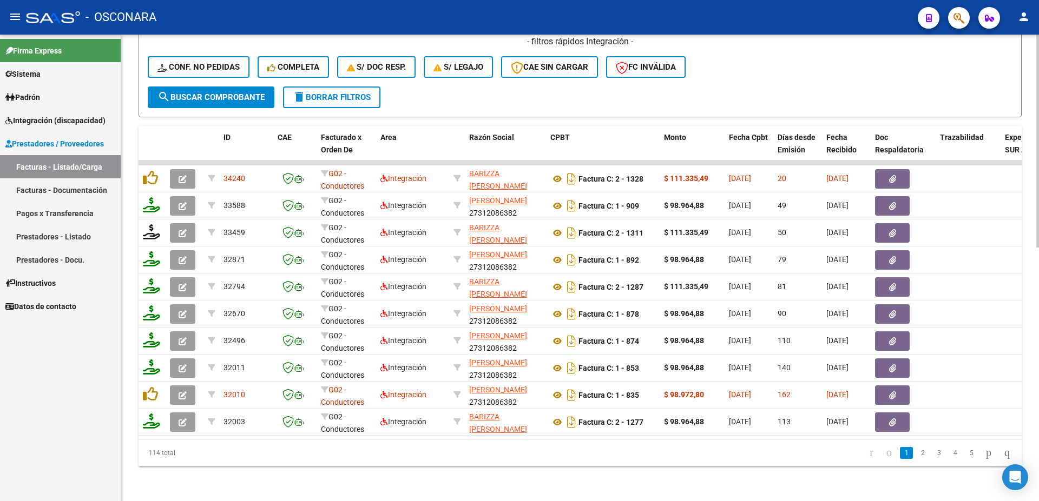
scroll to position [381, 0]
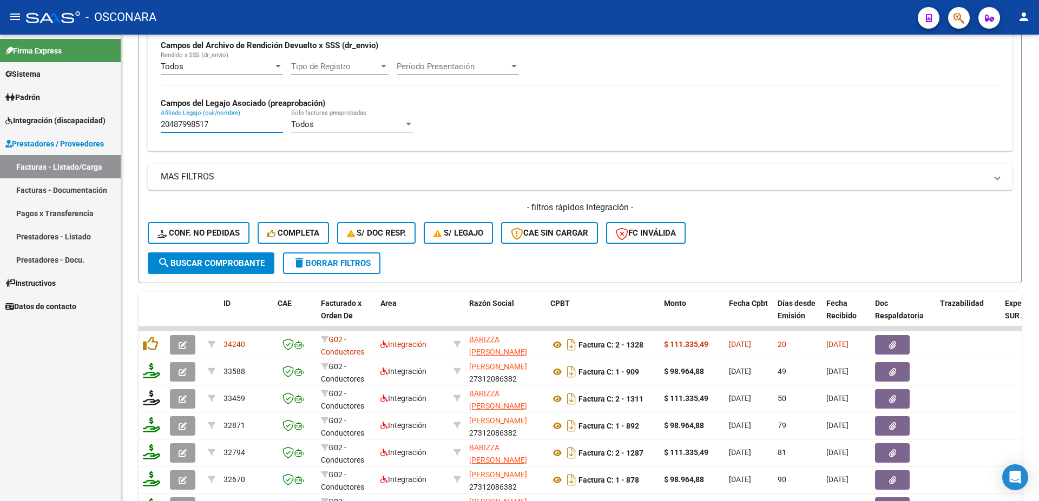
drag, startPoint x: 166, startPoint y: 121, endPoint x: 44, endPoint y: 82, distance: 127.8
click at [161, 120] on input "20487998517" at bounding box center [222, 125] width 122 height 10
paste input "577580422"
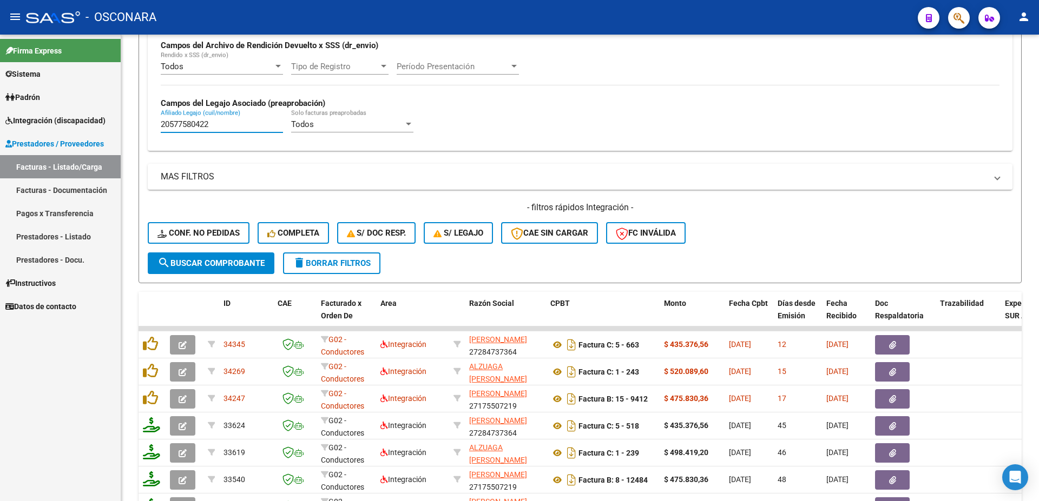
type input "20577580422"
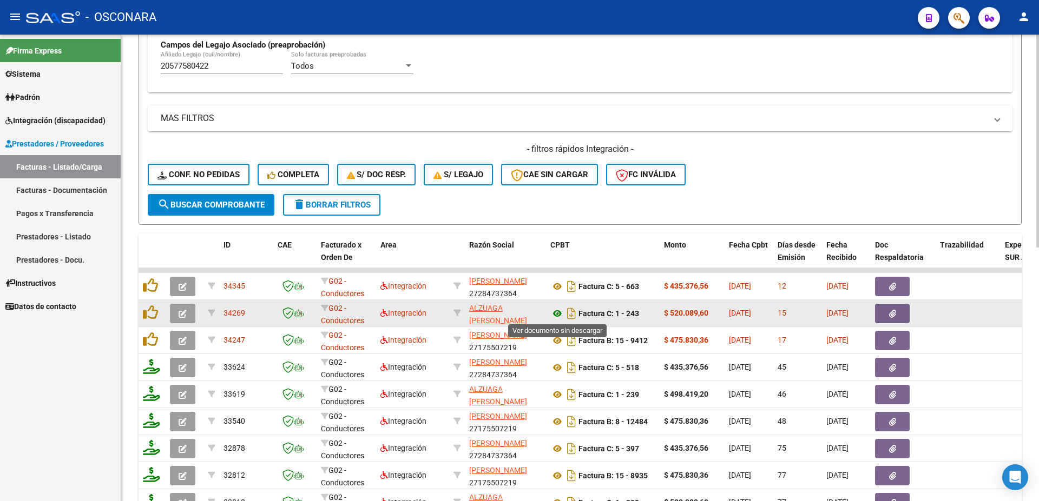
click at [555, 312] on icon at bounding box center [557, 313] width 14 height 13
